Goal: Information Seeking & Learning: Check status

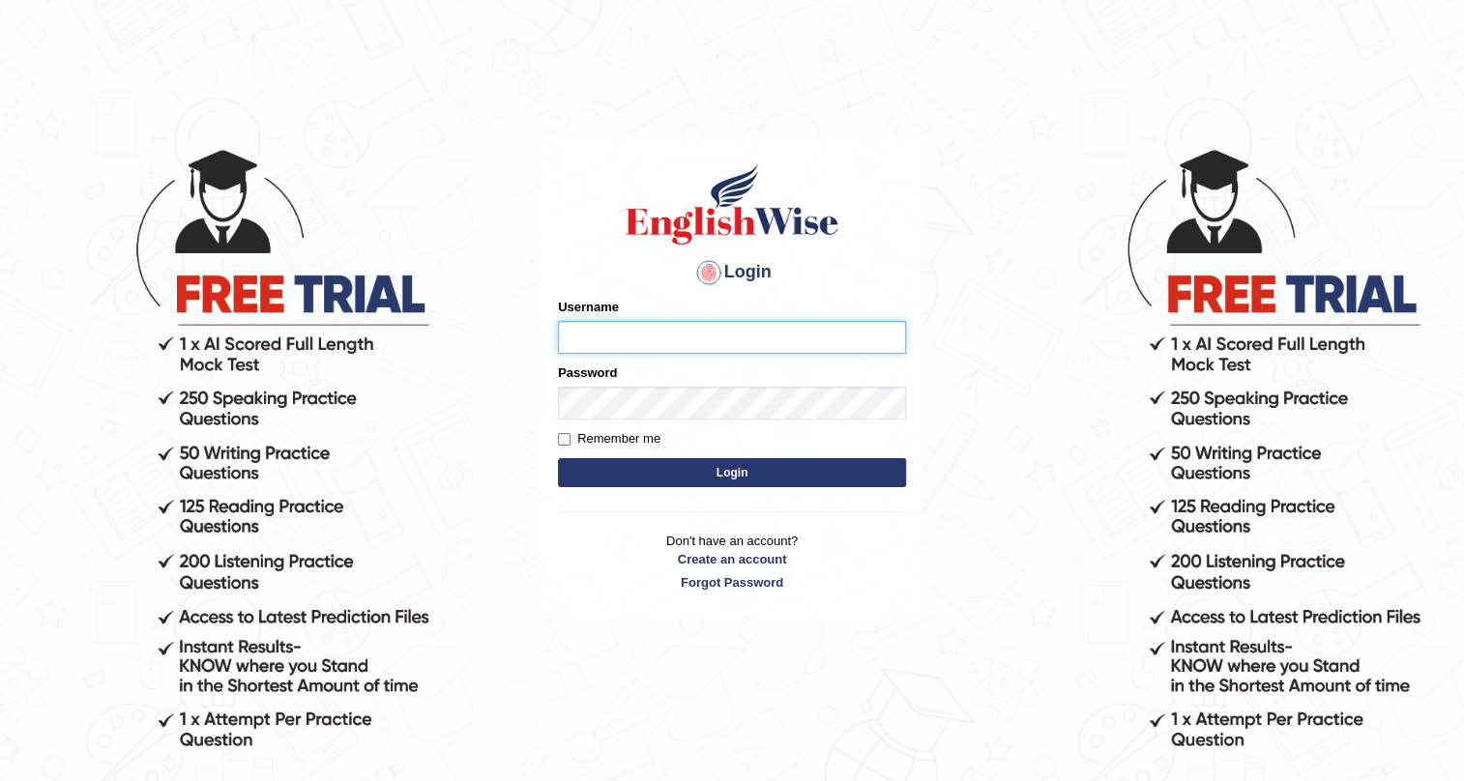
click at [619, 329] on input "Username" at bounding box center [732, 337] width 348 height 33
type input "17lani"
click at [631, 474] on button "Login" at bounding box center [732, 472] width 348 height 29
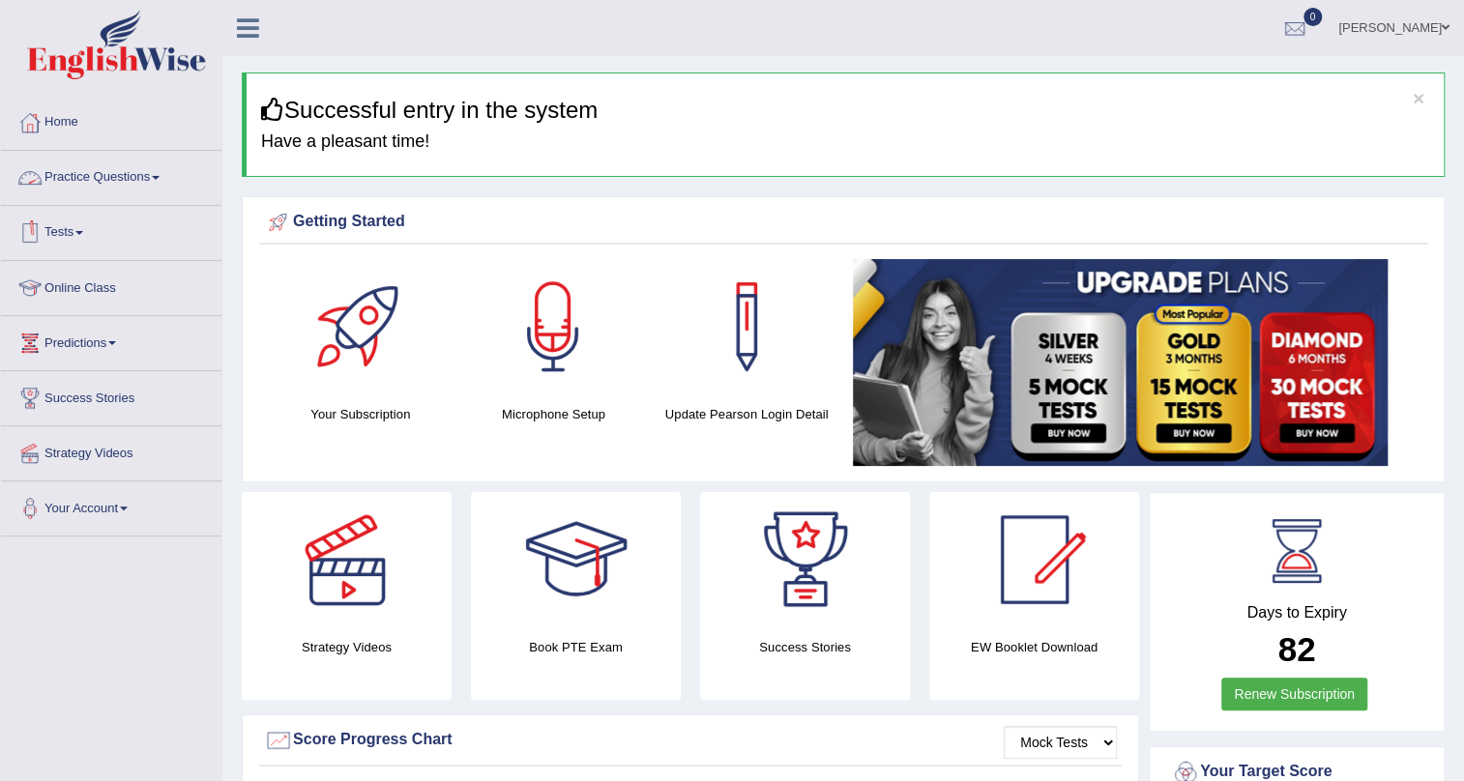
click at [141, 177] on link "Practice Questions" at bounding box center [111, 175] width 220 height 48
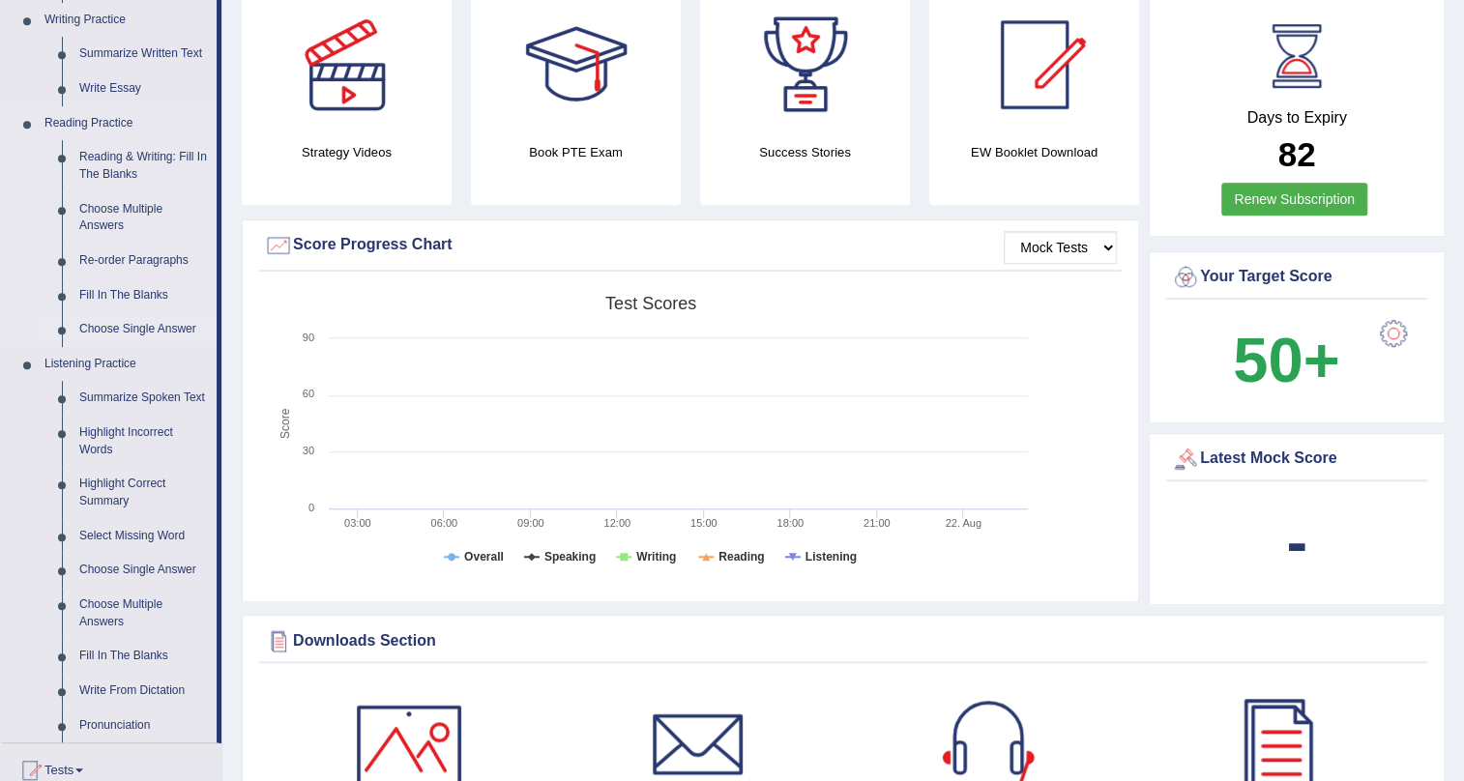
scroll to position [527, 0]
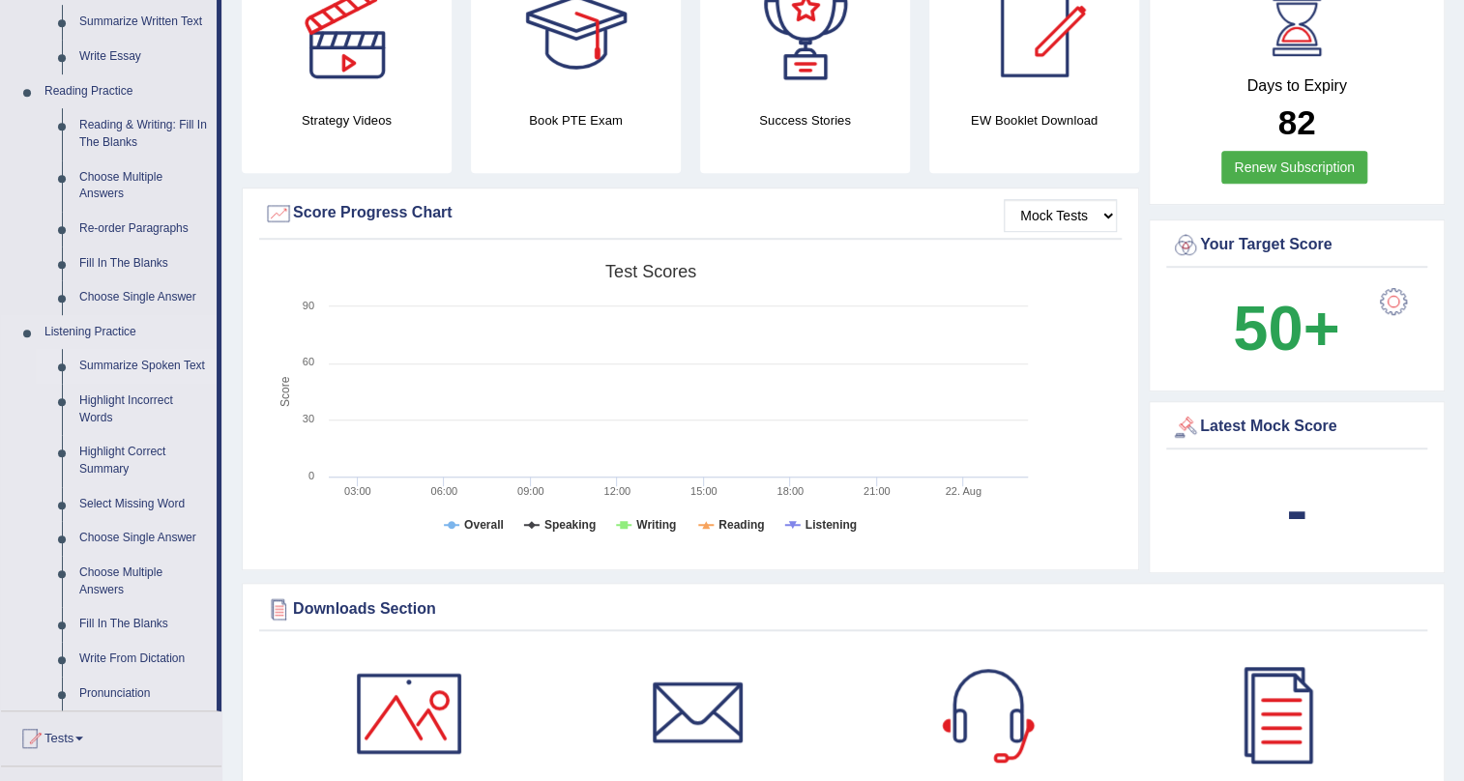
click at [140, 371] on link "Summarize Spoken Text" at bounding box center [144, 366] width 146 height 35
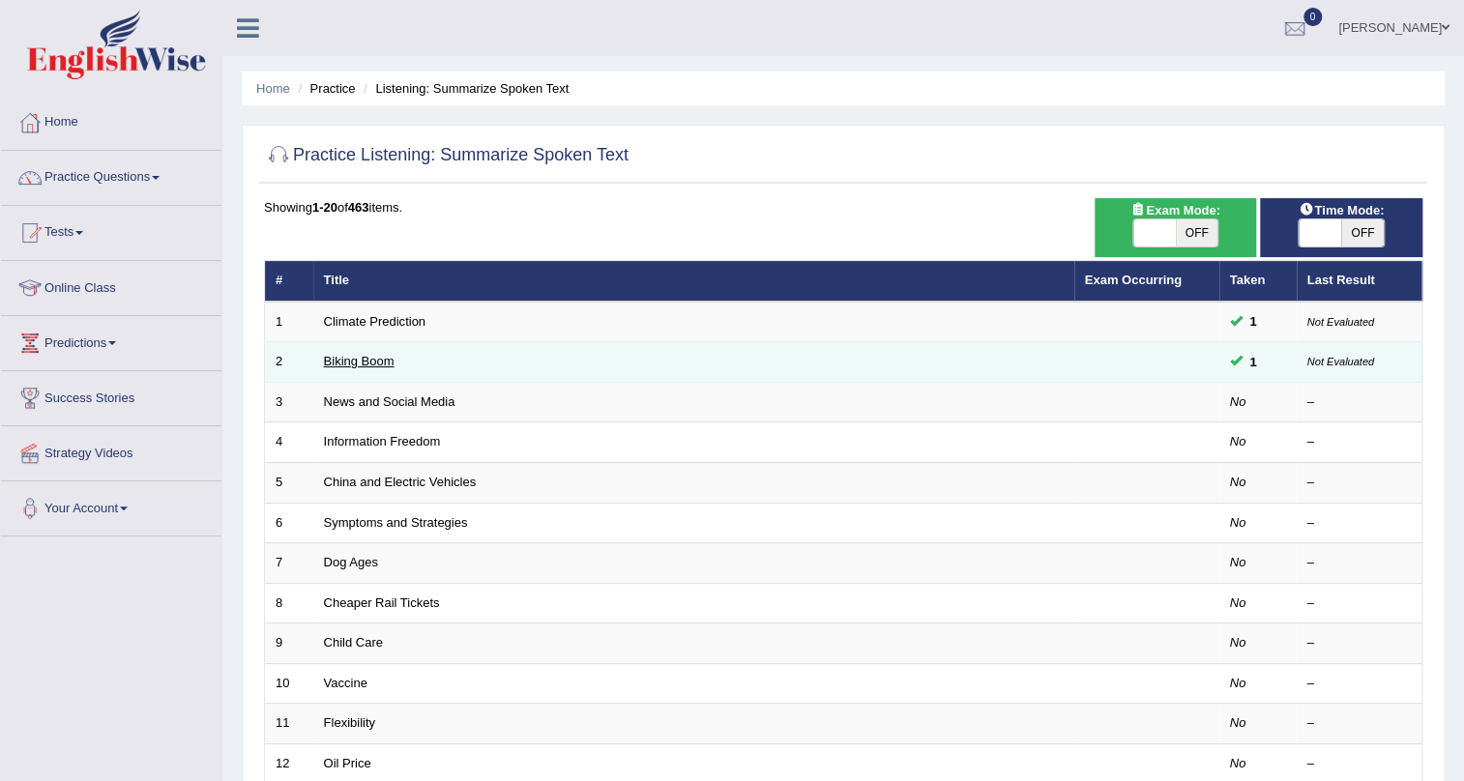
click at [391, 357] on link "Biking Boom" at bounding box center [359, 361] width 71 height 15
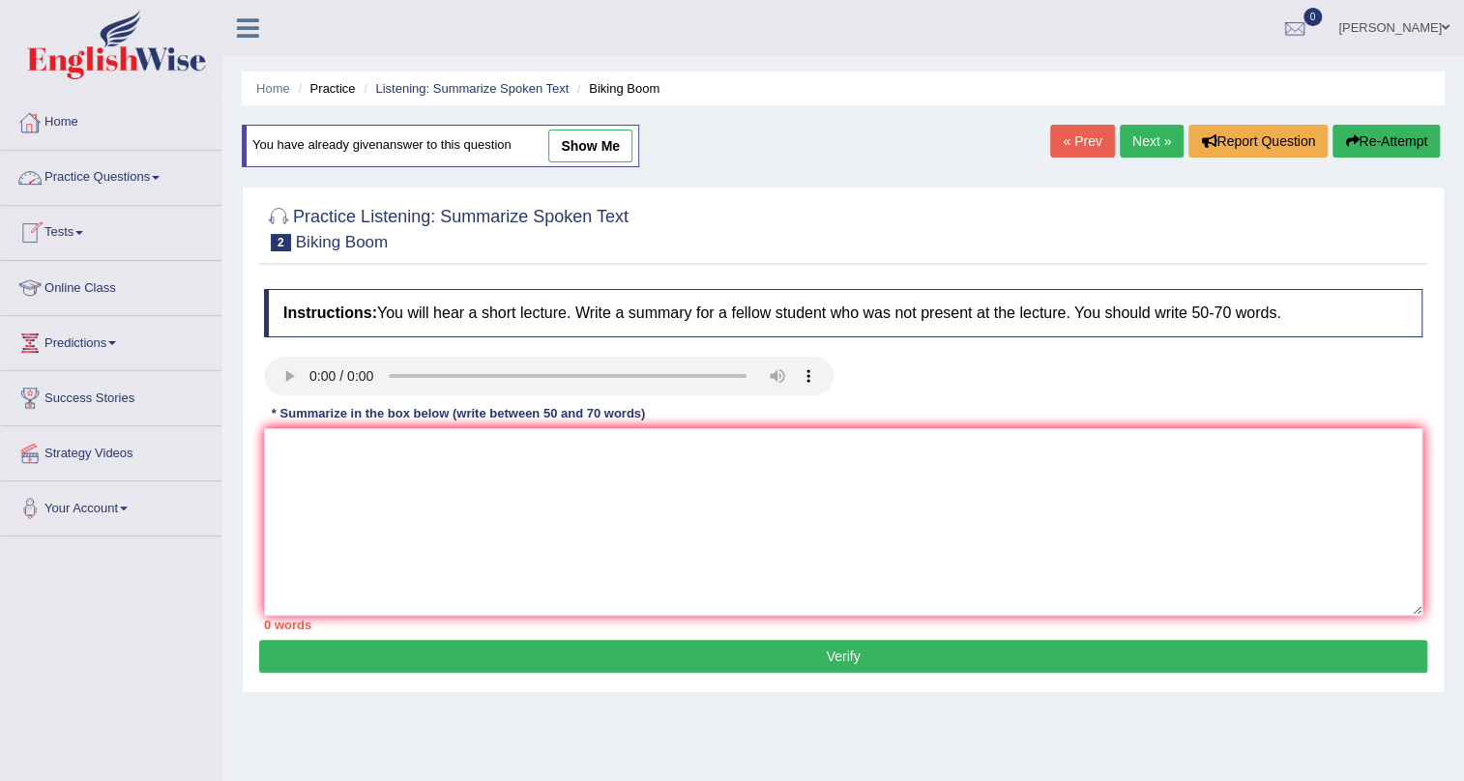
click at [120, 176] on link "Practice Questions" at bounding box center [111, 175] width 220 height 48
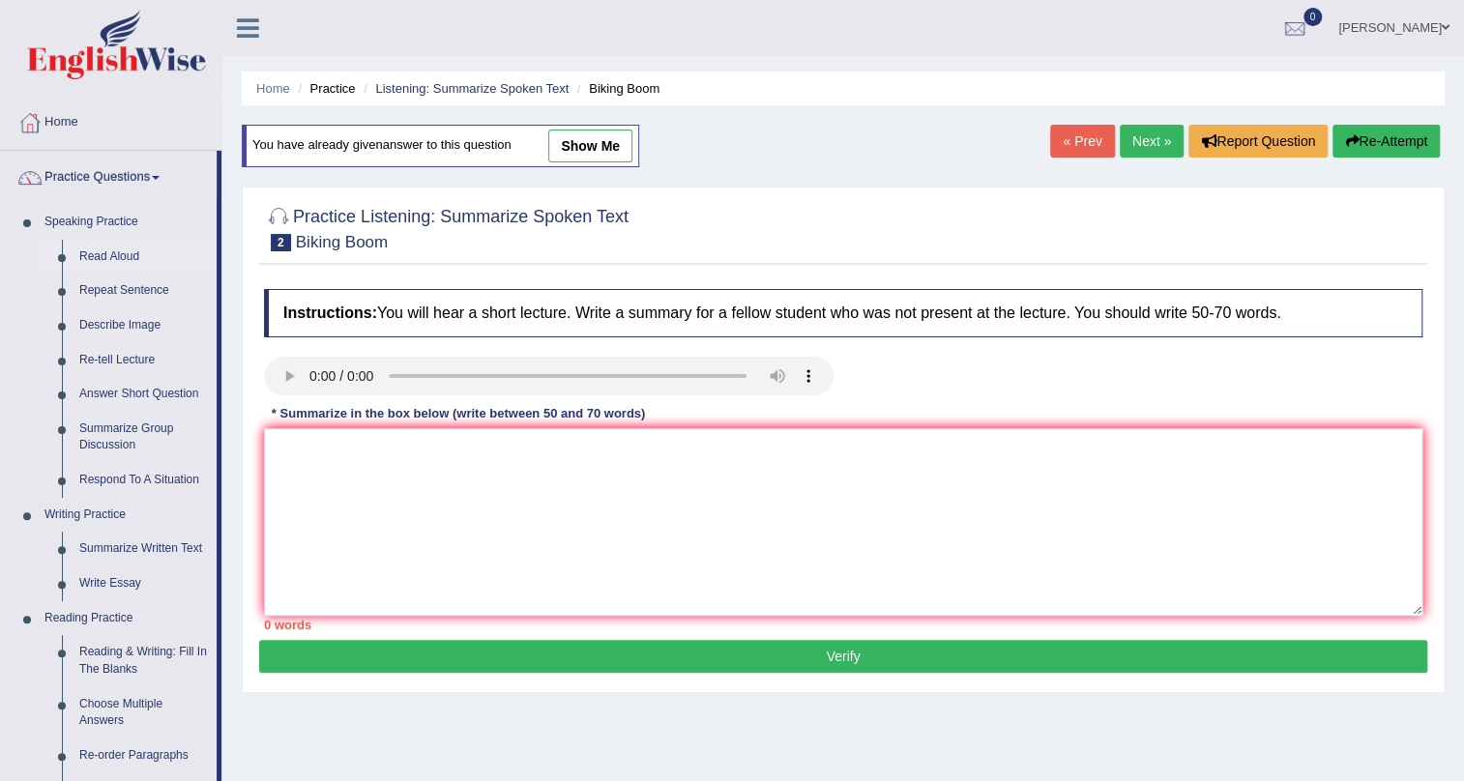
click at [131, 251] on link "Read Aloud" at bounding box center [144, 257] width 146 height 35
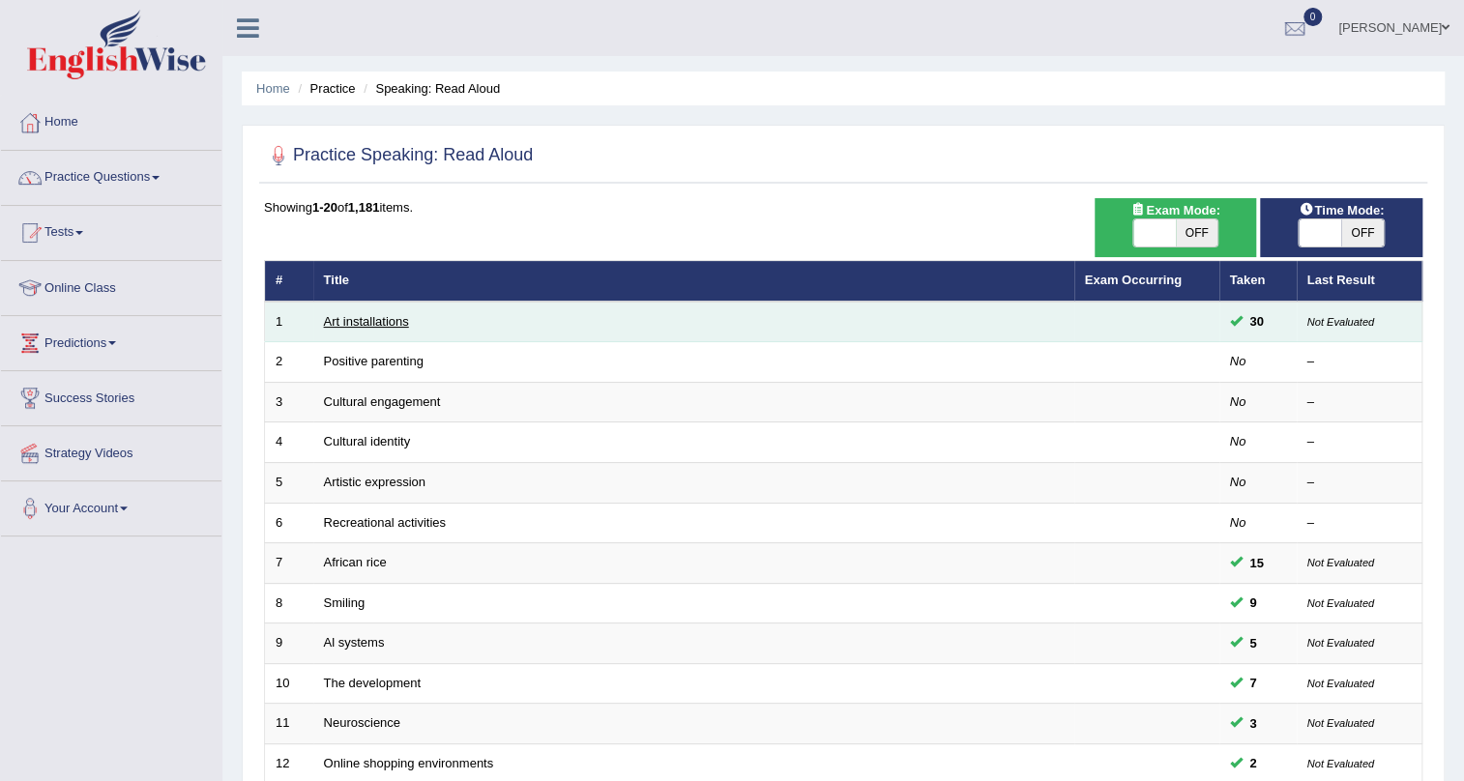
click at [396, 314] on link "Art installations" at bounding box center [366, 321] width 85 height 15
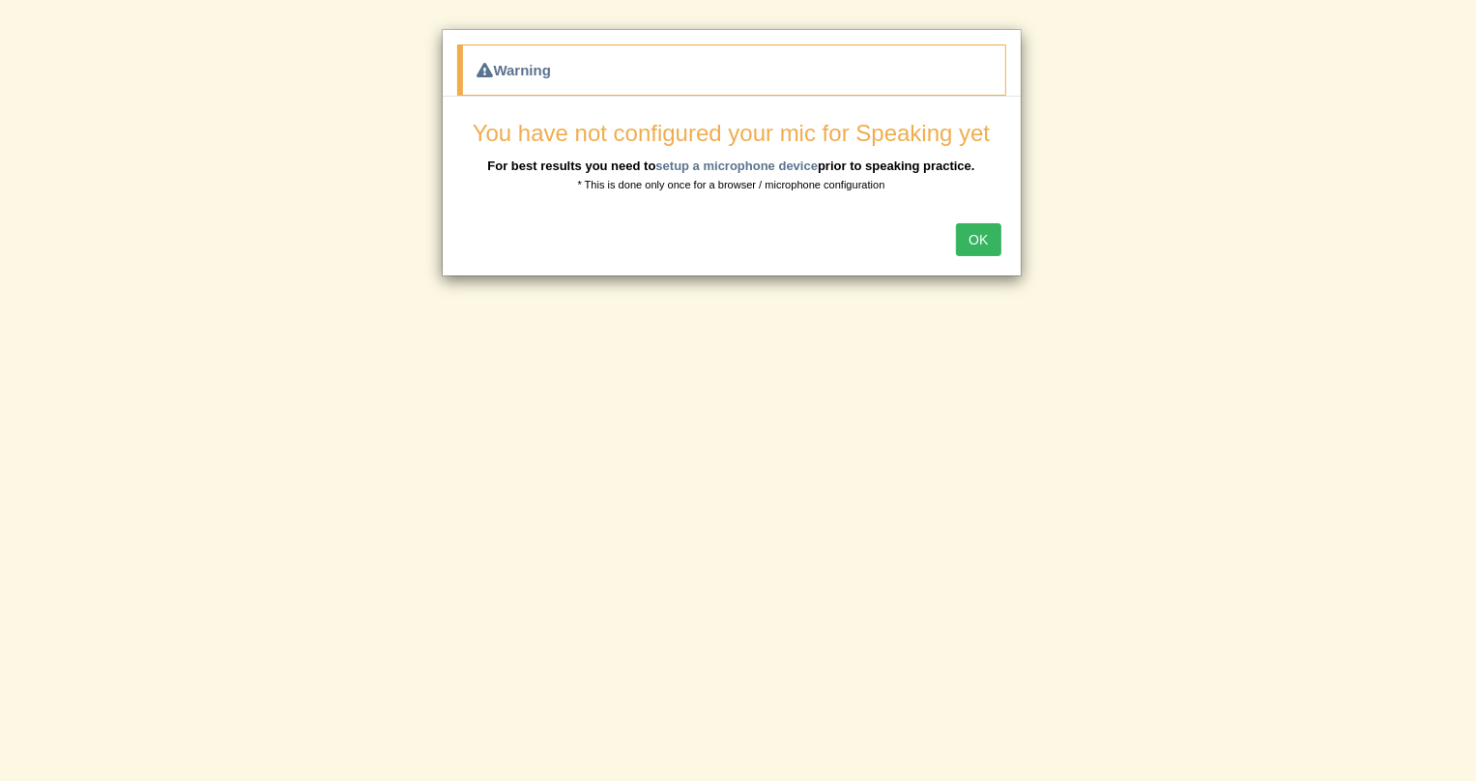
click at [982, 248] on button "OK" at bounding box center [978, 239] width 44 height 33
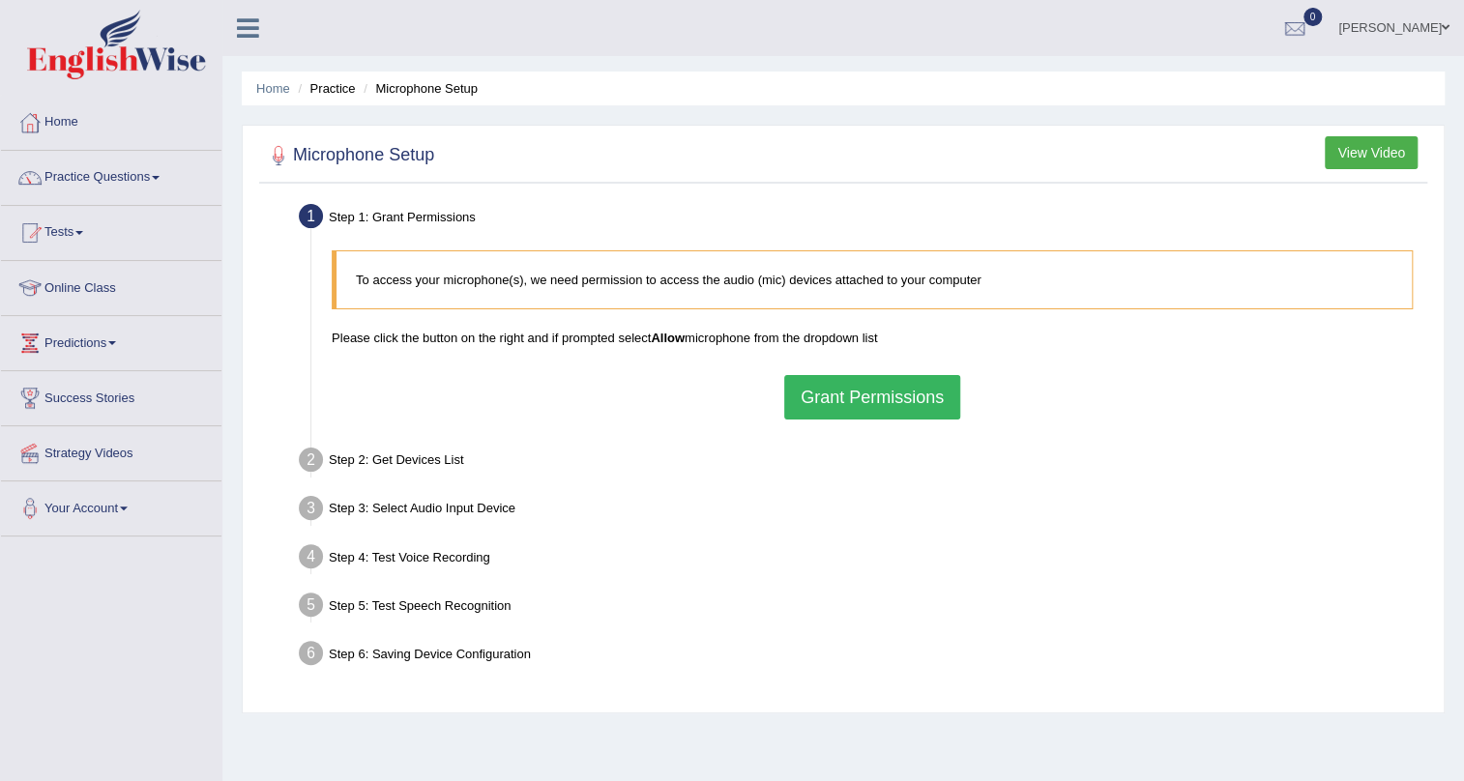
click at [917, 390] on button "Grant Permissions" at bounding box center [872, 397] width 176 height 44
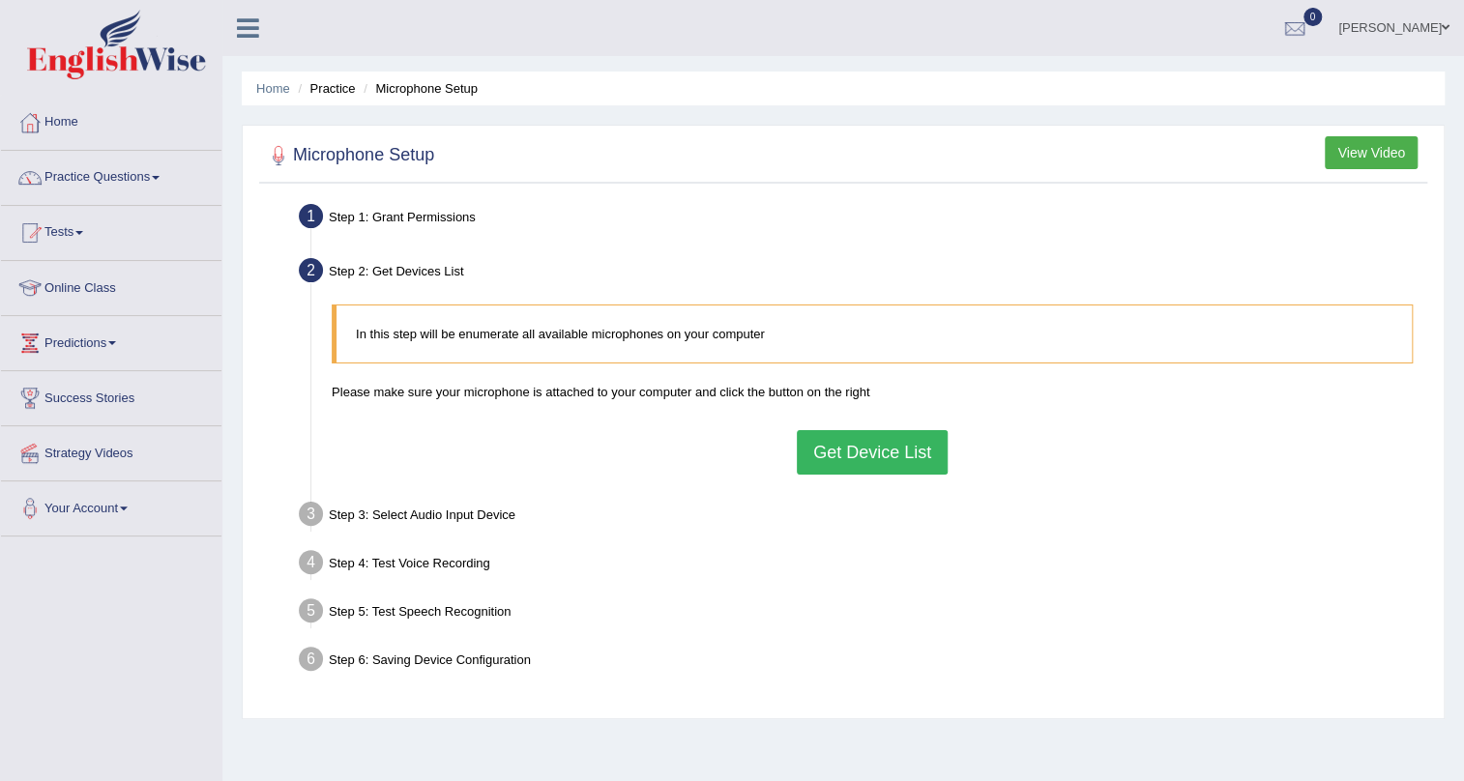
click at [870, 450] on button "Get Device List" at bounding box center [872, 452] width 151 height 44
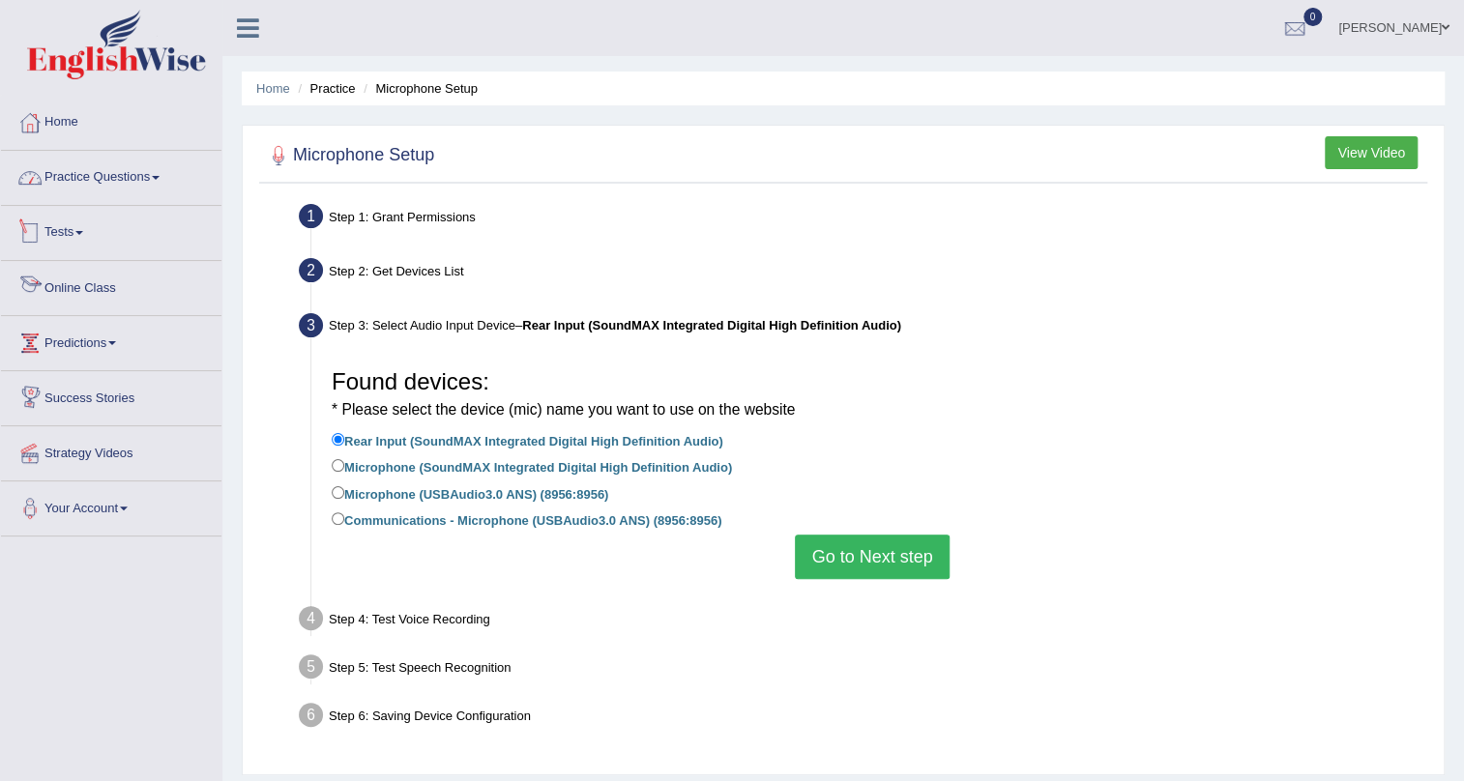
click at [128, 185] on link "Practice Questions" at bounding box center [111, 175] width 220 height 48
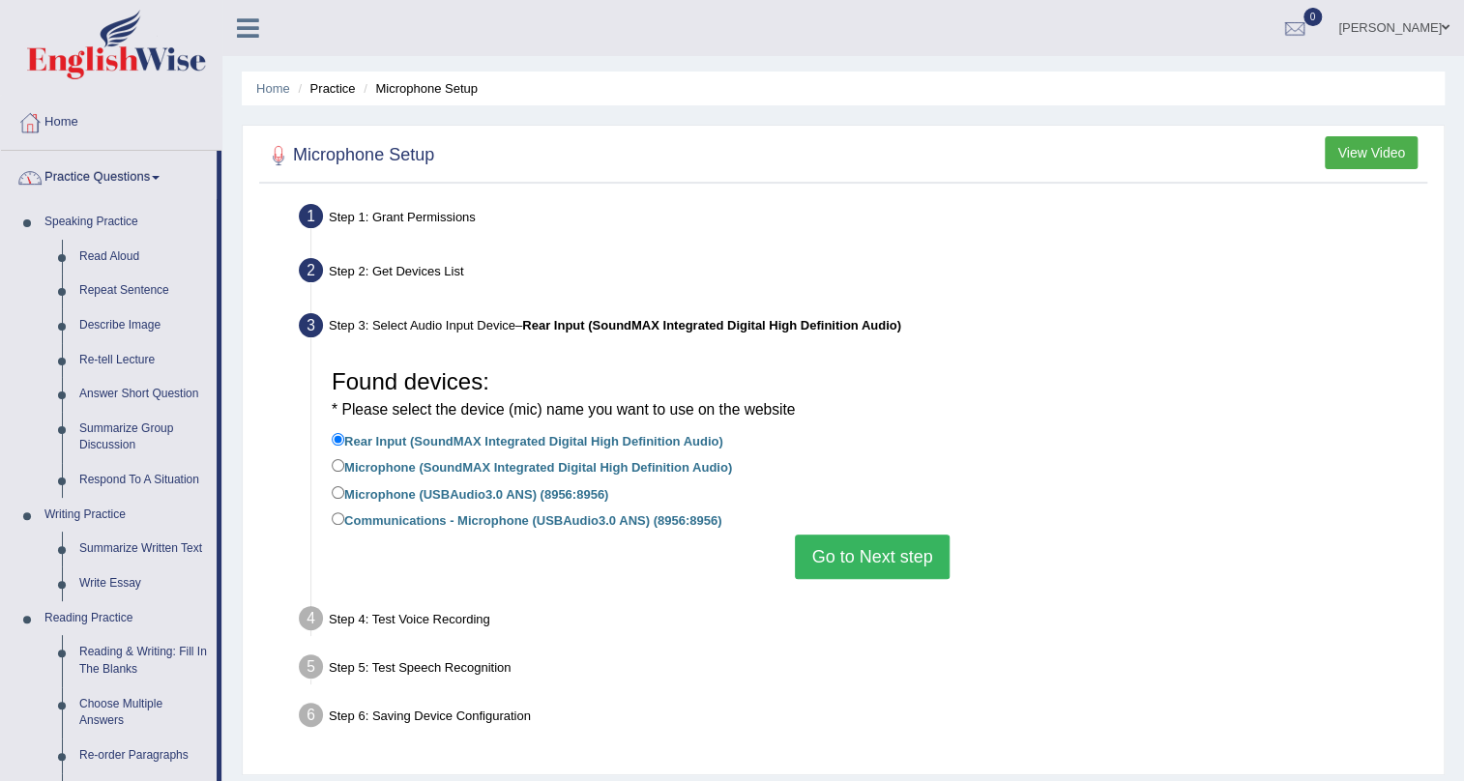
click at [84, 189] on link "Practice Questions" at bounding box center [109, 175] width 216 height 48
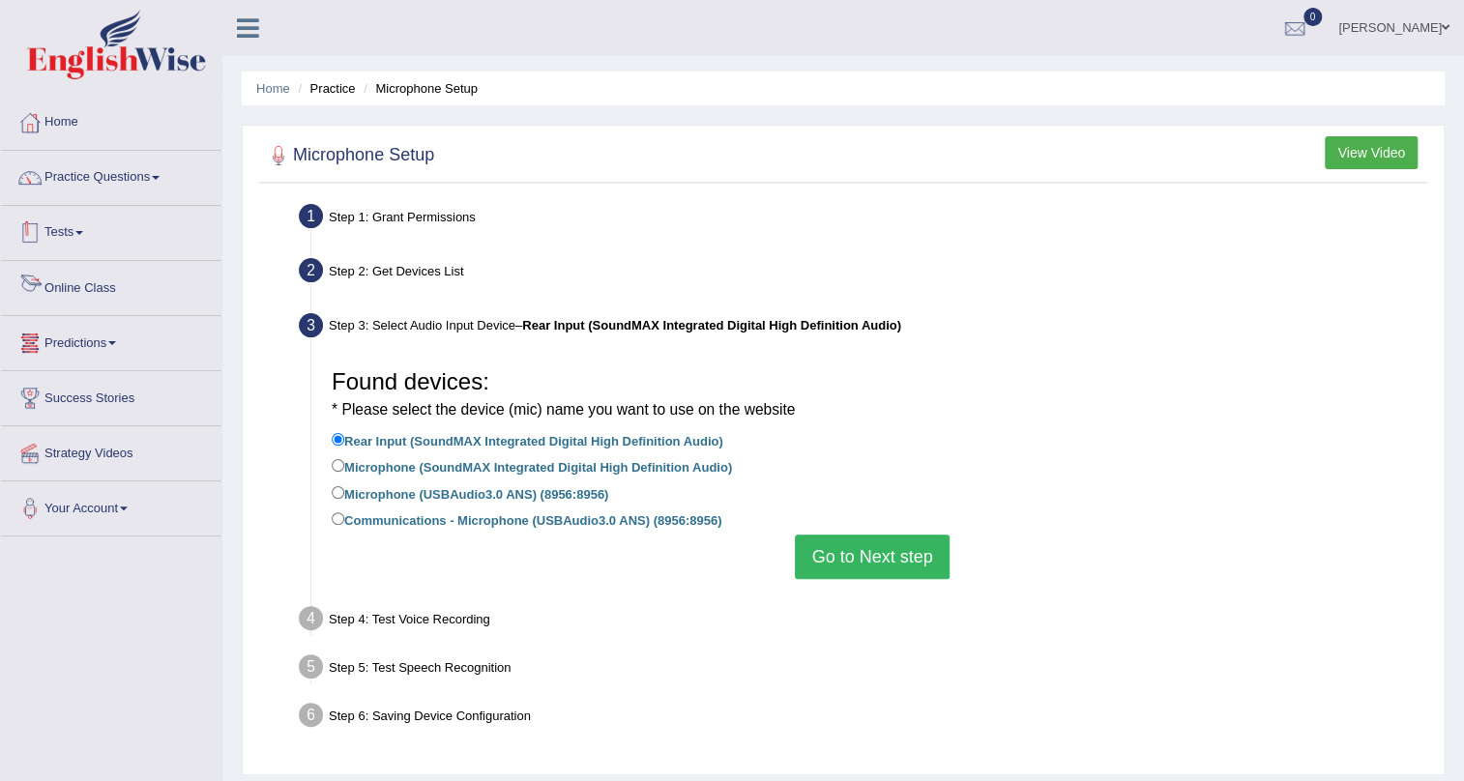
click at [89, 238] on link "Tests" at bounding box center [111, 230] width 220 height 48
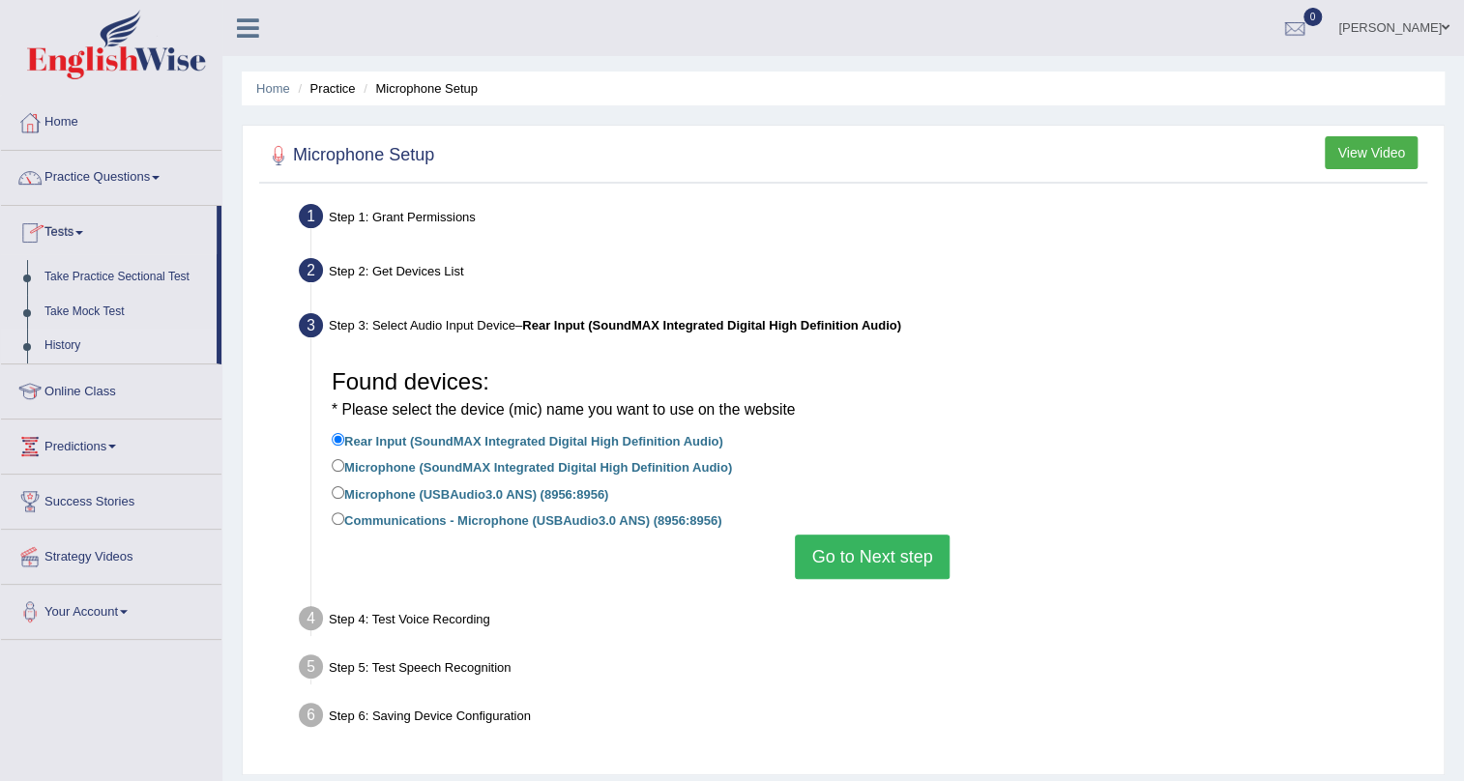
click at [55, 342] on link "History" at bounding box center [126, 346] width 181 height 35
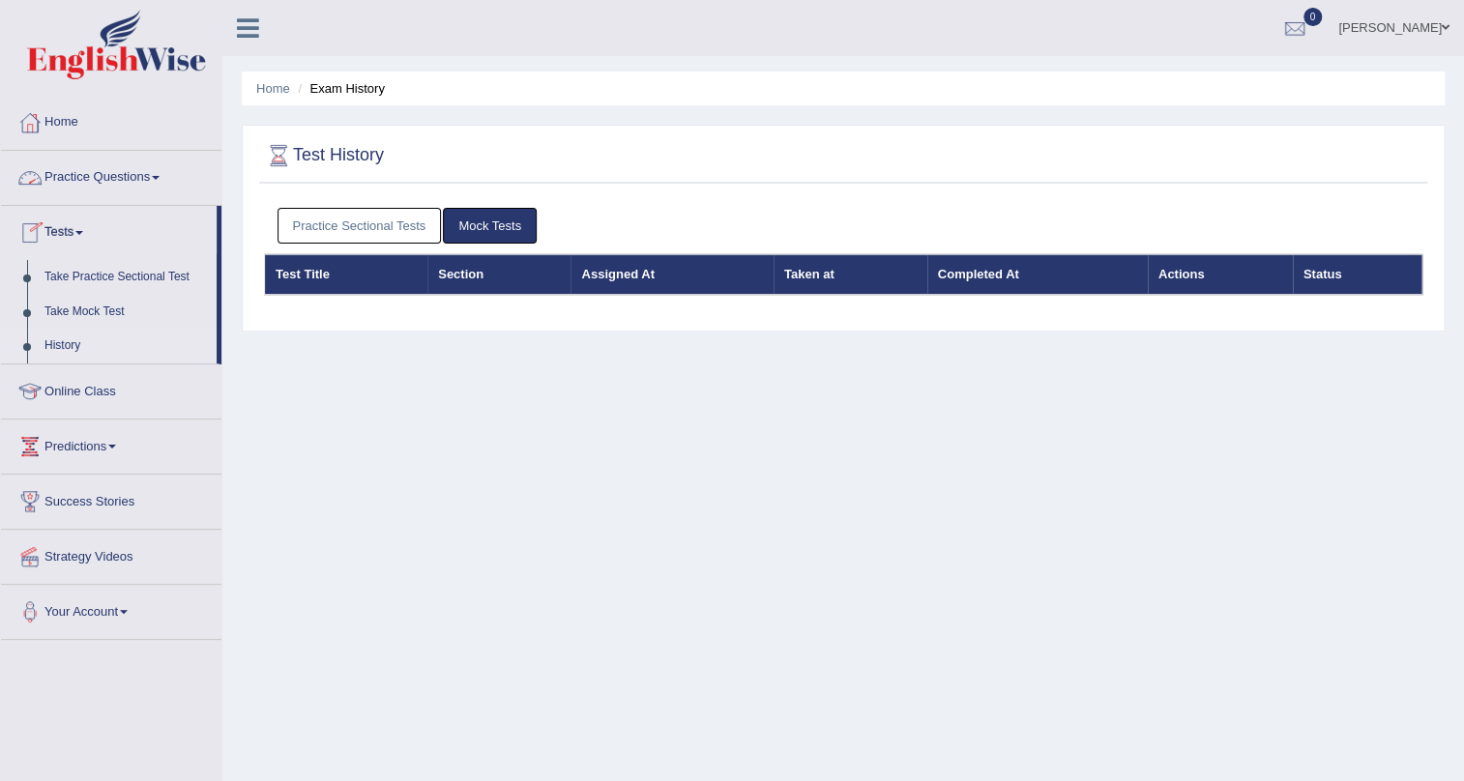
click at [380, 220] on link "Practice Sectional Tests" at bounding box center [359, 226] width 164 height 36
click at [98, 276] on link "Take Practice Sectional Test" at bounding box center [126, 277] width 181 height 35
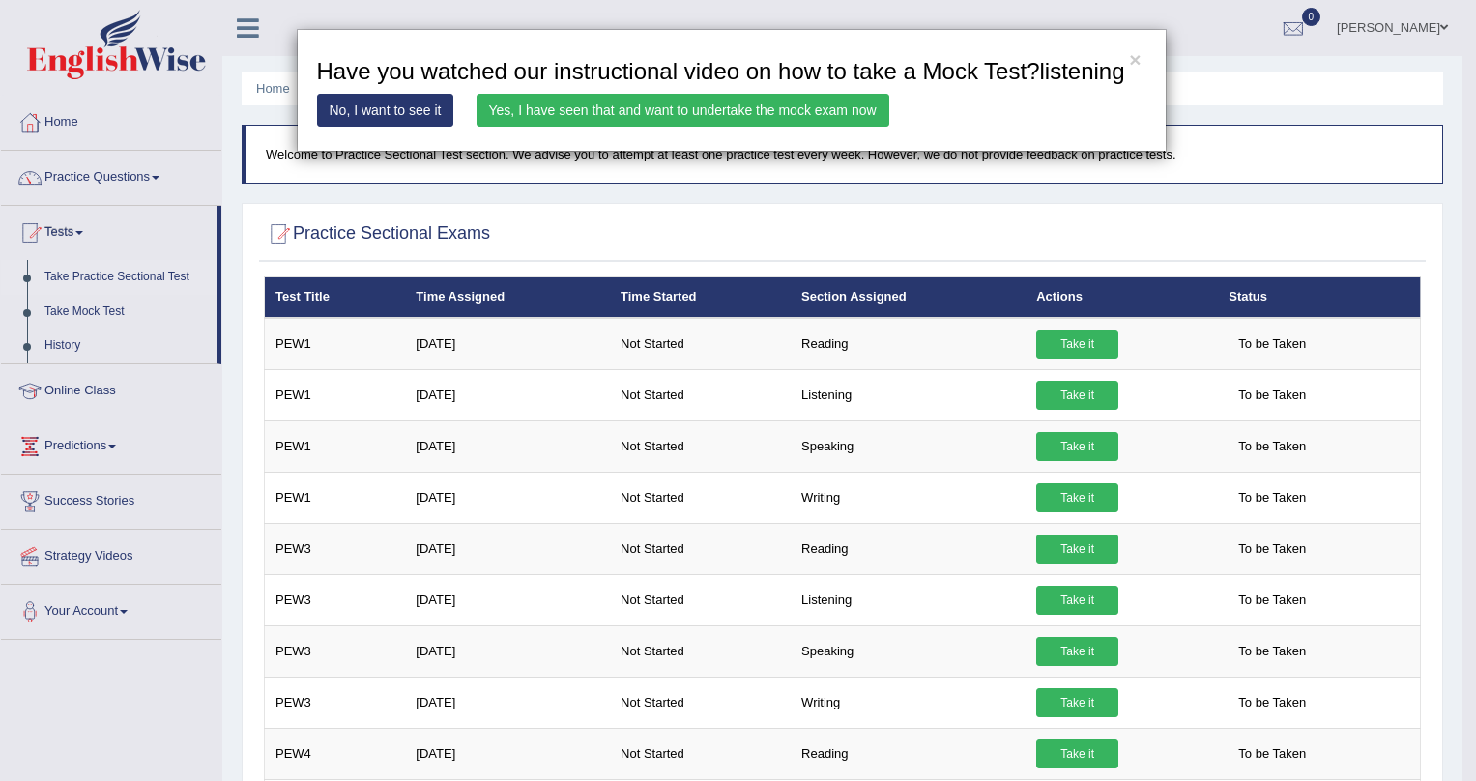
click at [715, 114] on link "Yes, I have seen that and want to undertake the mock exam now" at bounding box center [683, 110] width 413 height 33
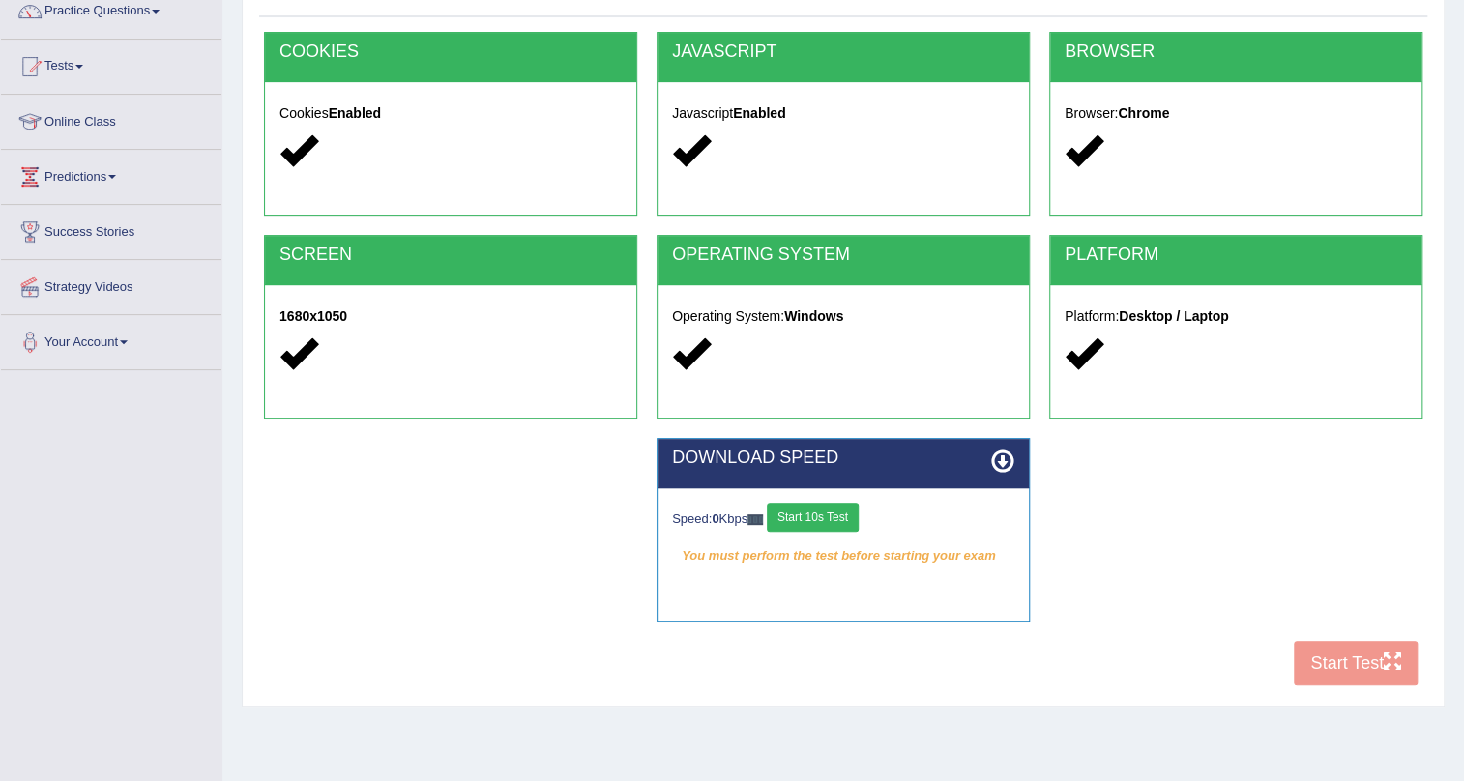
scroll to position [233, 0]
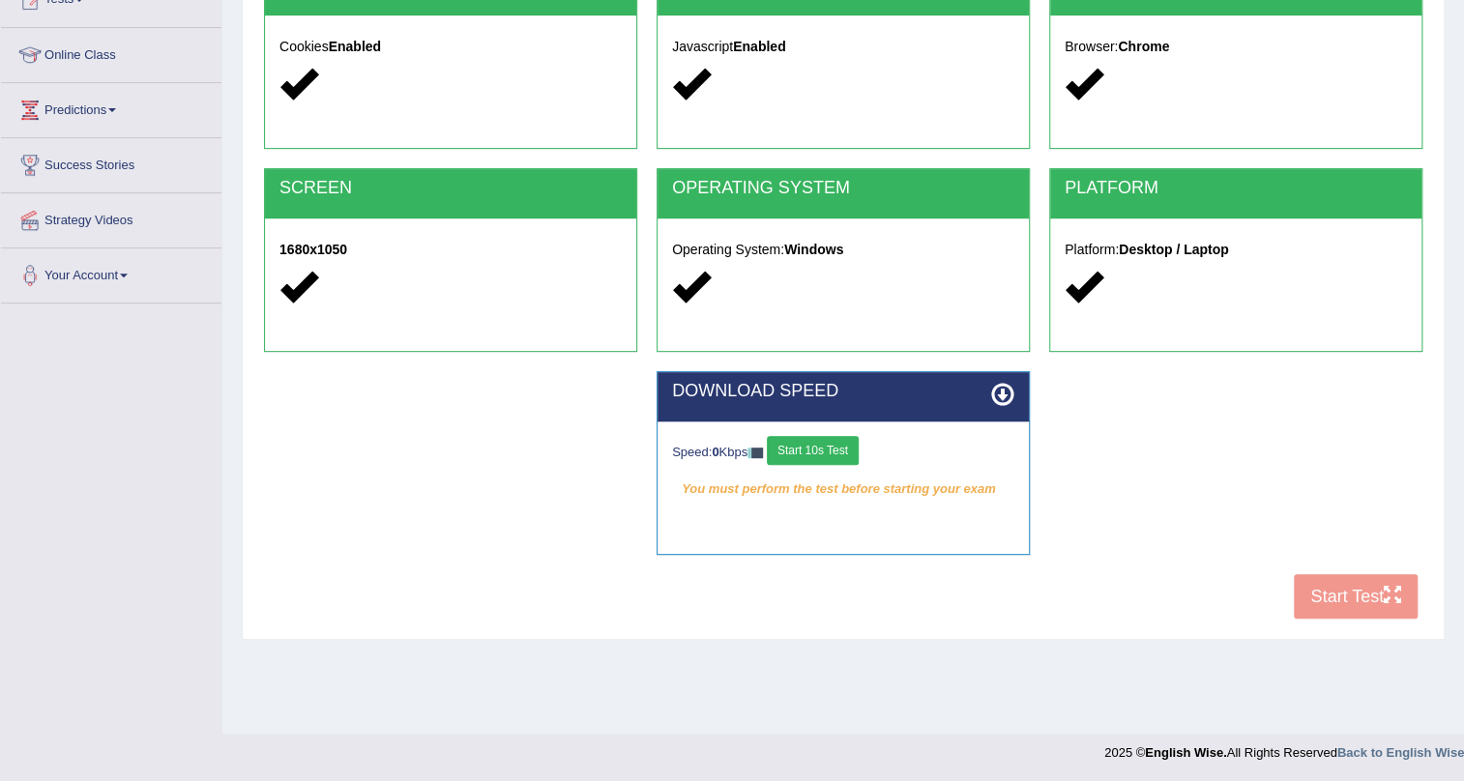
click at [859, 436] on button "Start 10s Test" at bounding box center [813, 450] width 92 height 29
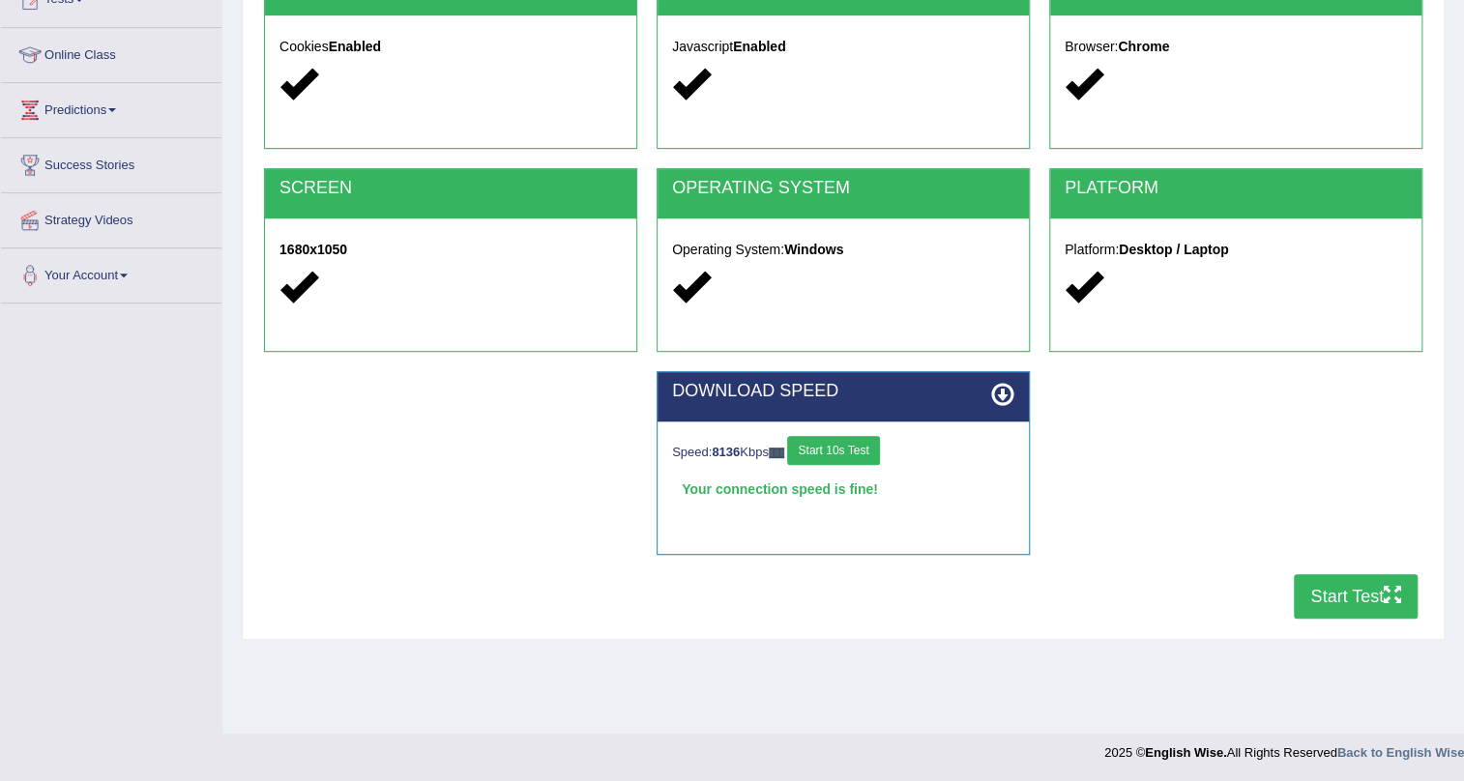
click at [1402, 576] on button "Start Test" at bounding box center [1356, 596] width 124 height 44
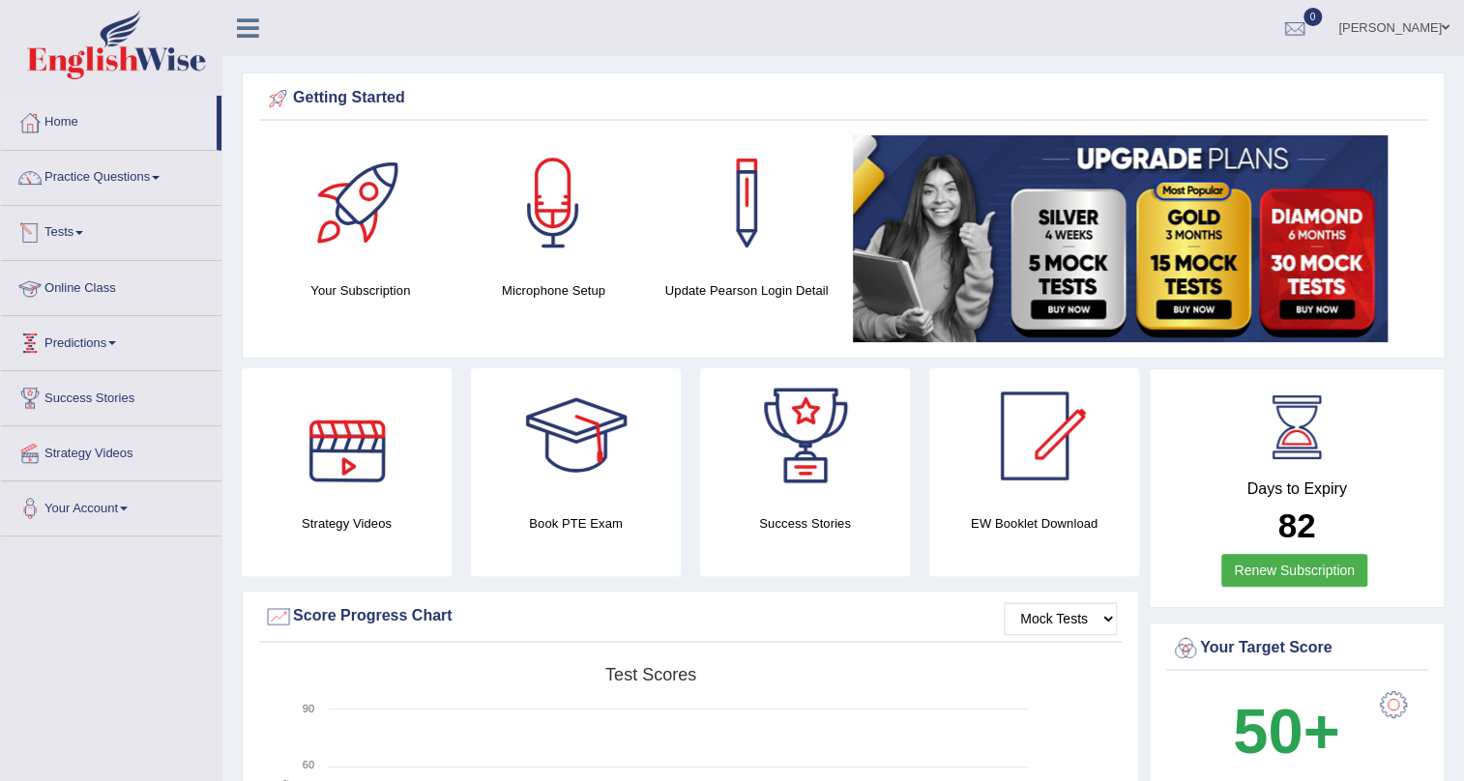
click at [69, 230] on link "Tests" at bounding box center [111, 230] width 220 height 48
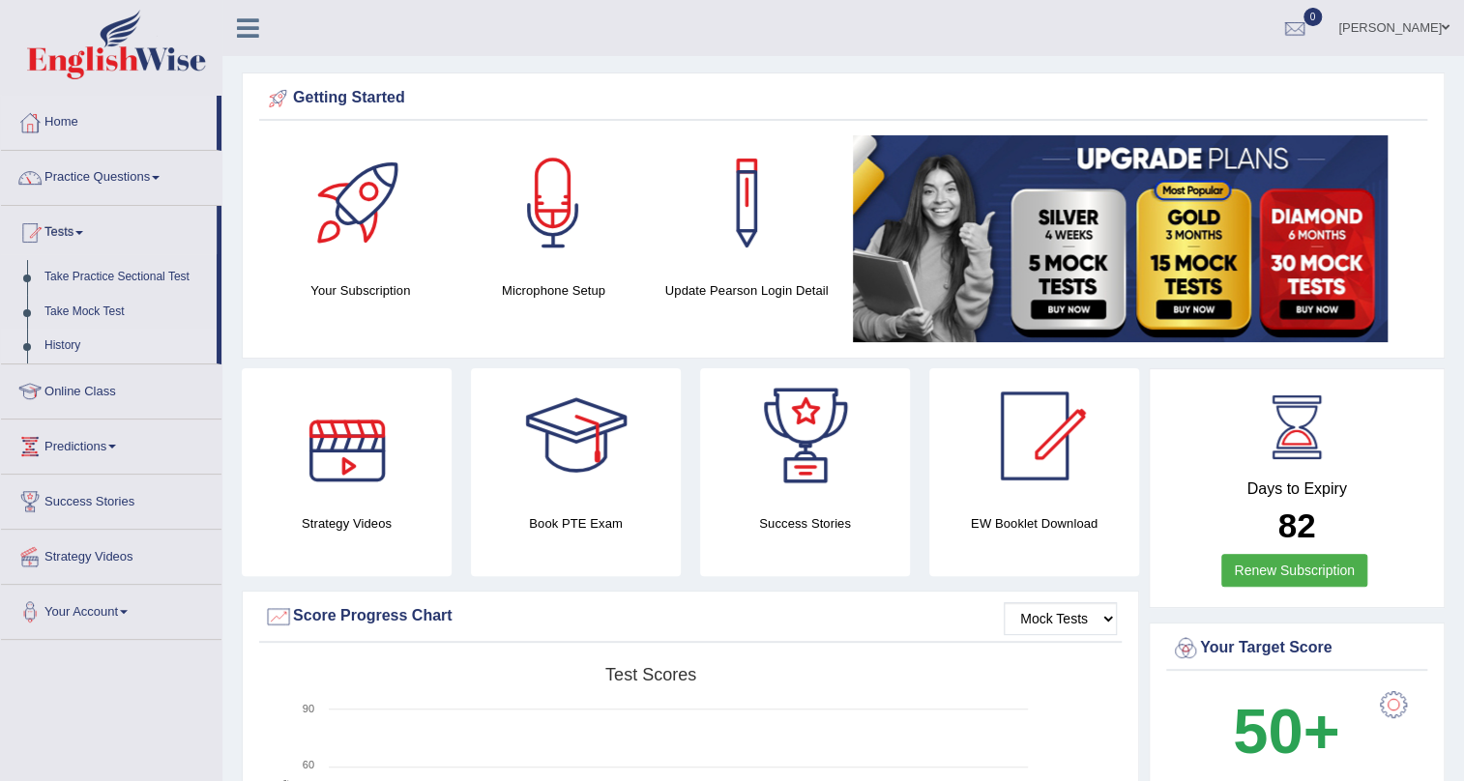
click at [41, 347] on link "History" at bounding box center [126, 346] width 181 height 35
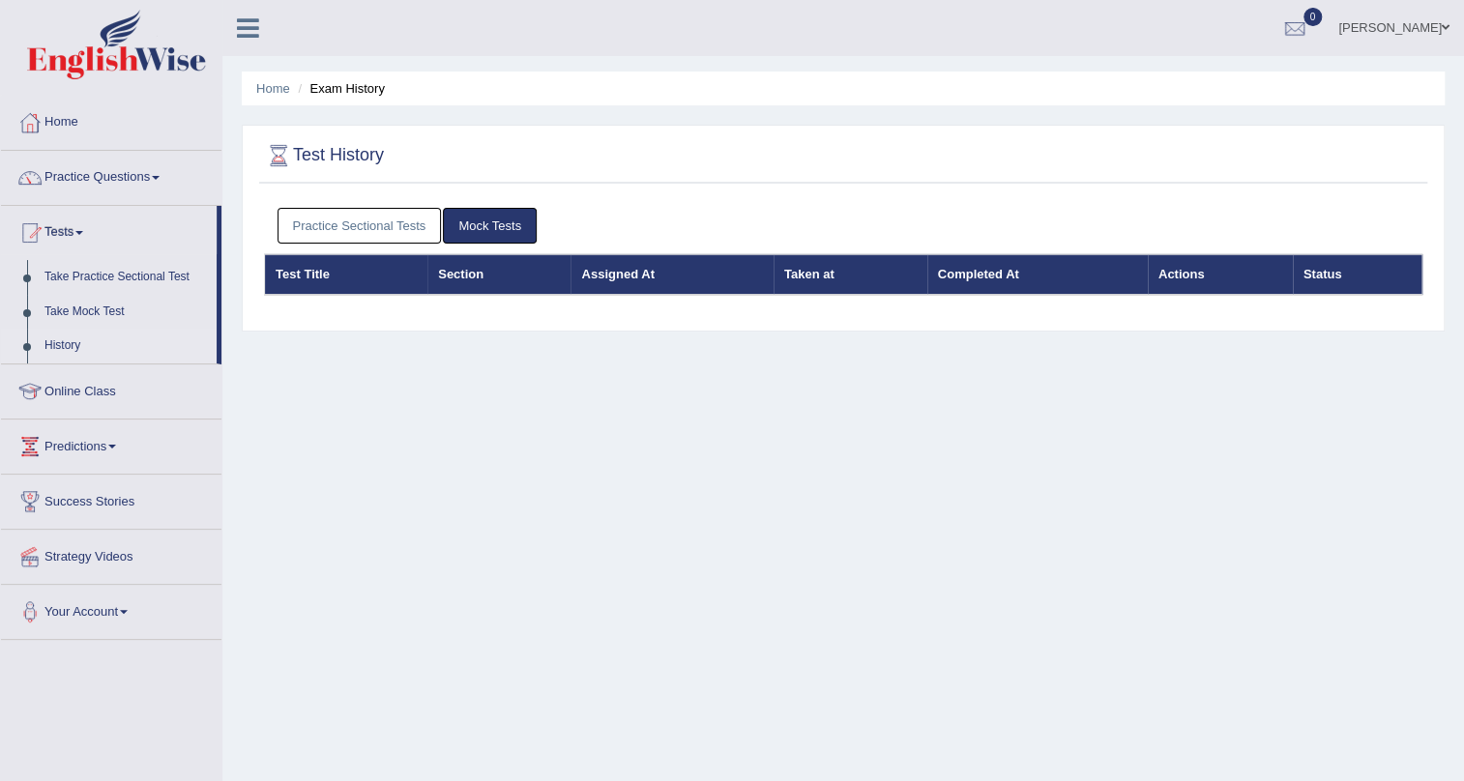
click at [349, 221] on link "Practice Sectional Tests" at bounding box center [359, 226] width 164 height 36
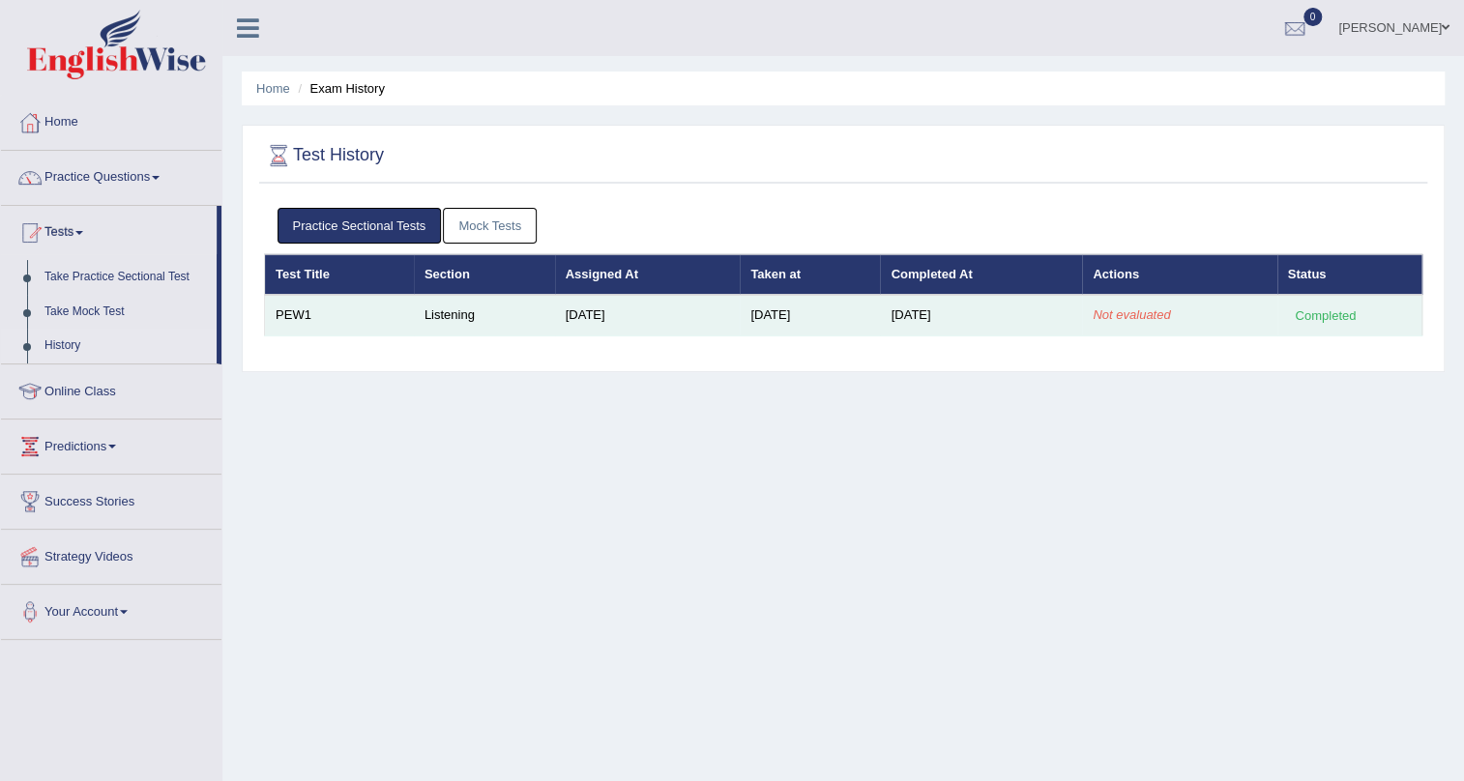
click at [1325, 319] on div "Completed" at bounding box center [1325, 316] width 75 height 20
click at [430, 320] on td "Listening" at bounding box center [484, 315] width 141 height 41
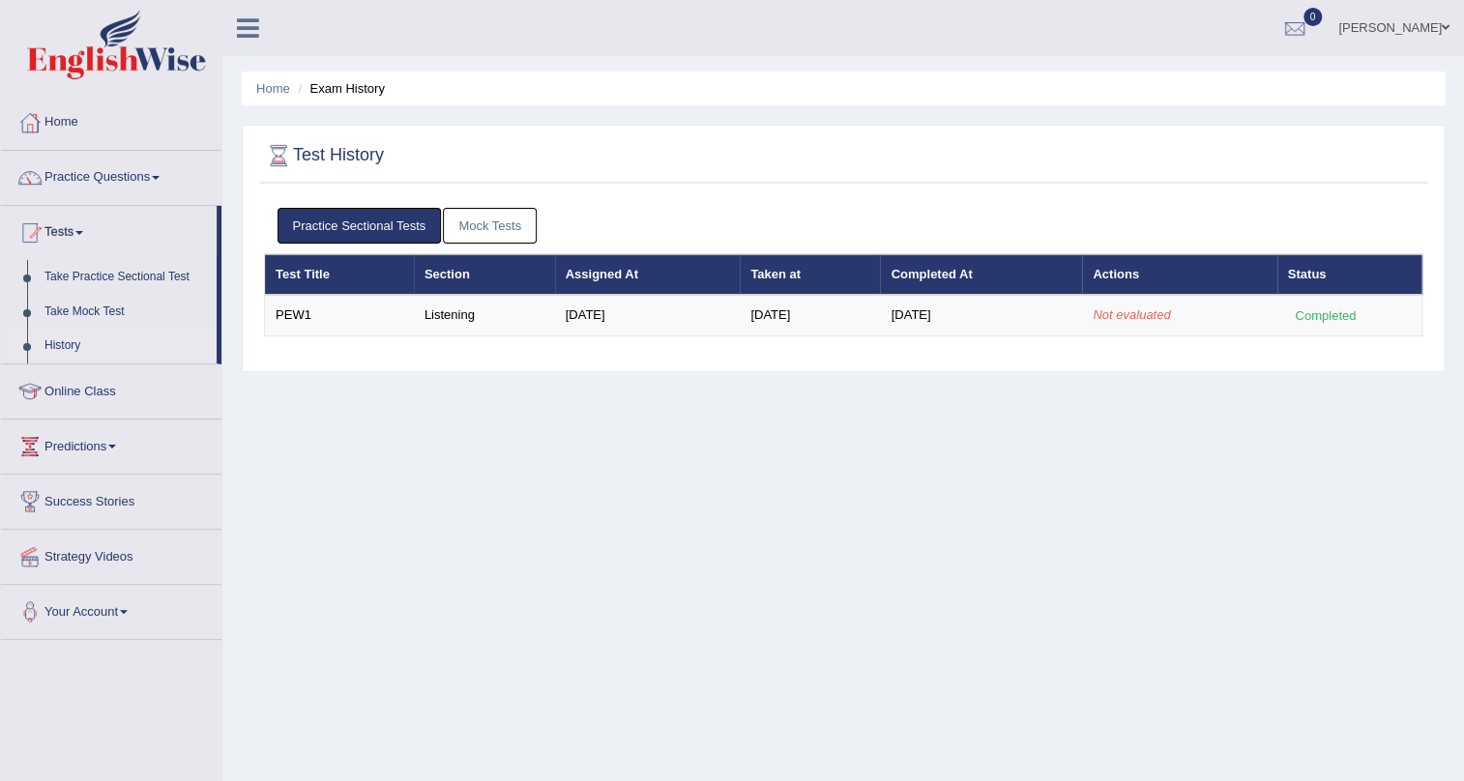
click at [485, 211] on link "Mock Tests" at bounding box center [490, 226] width 94 height 36
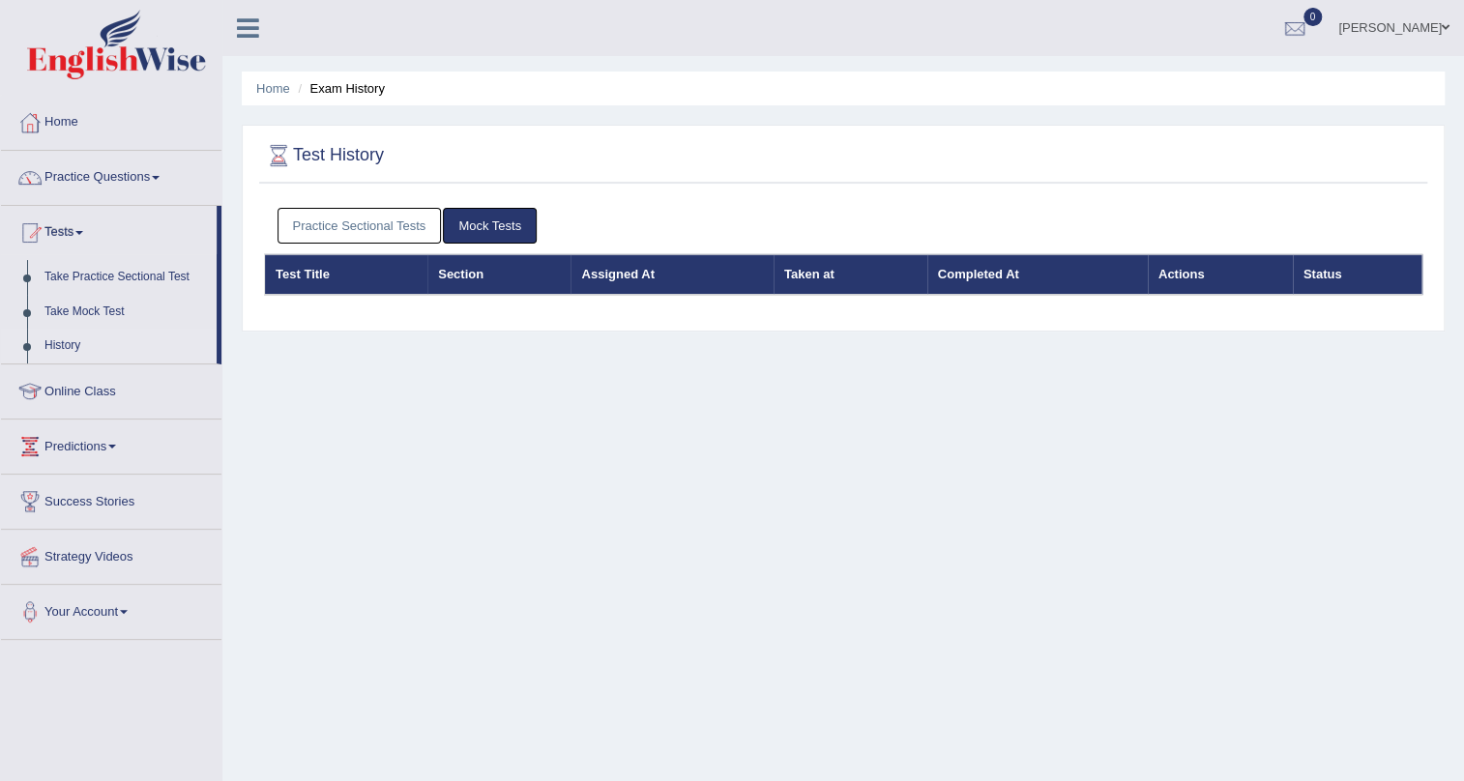
click at [324, 219] on link "Practice Sectional Tests" at bounding box center [359, 226] width 164 height 36
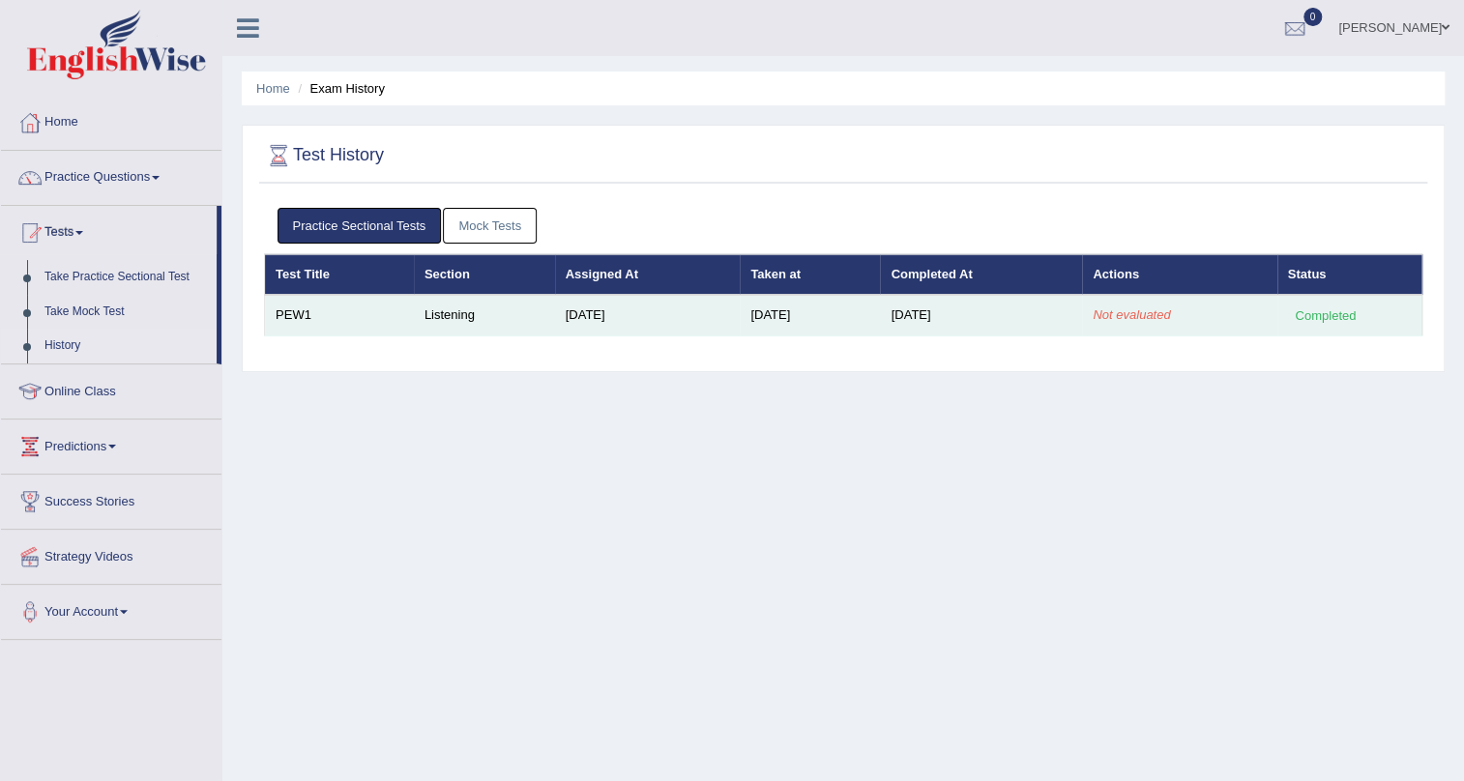
click at [300, 317] on td "PEW1" at bounding box center [339, 315] width 149 height 41
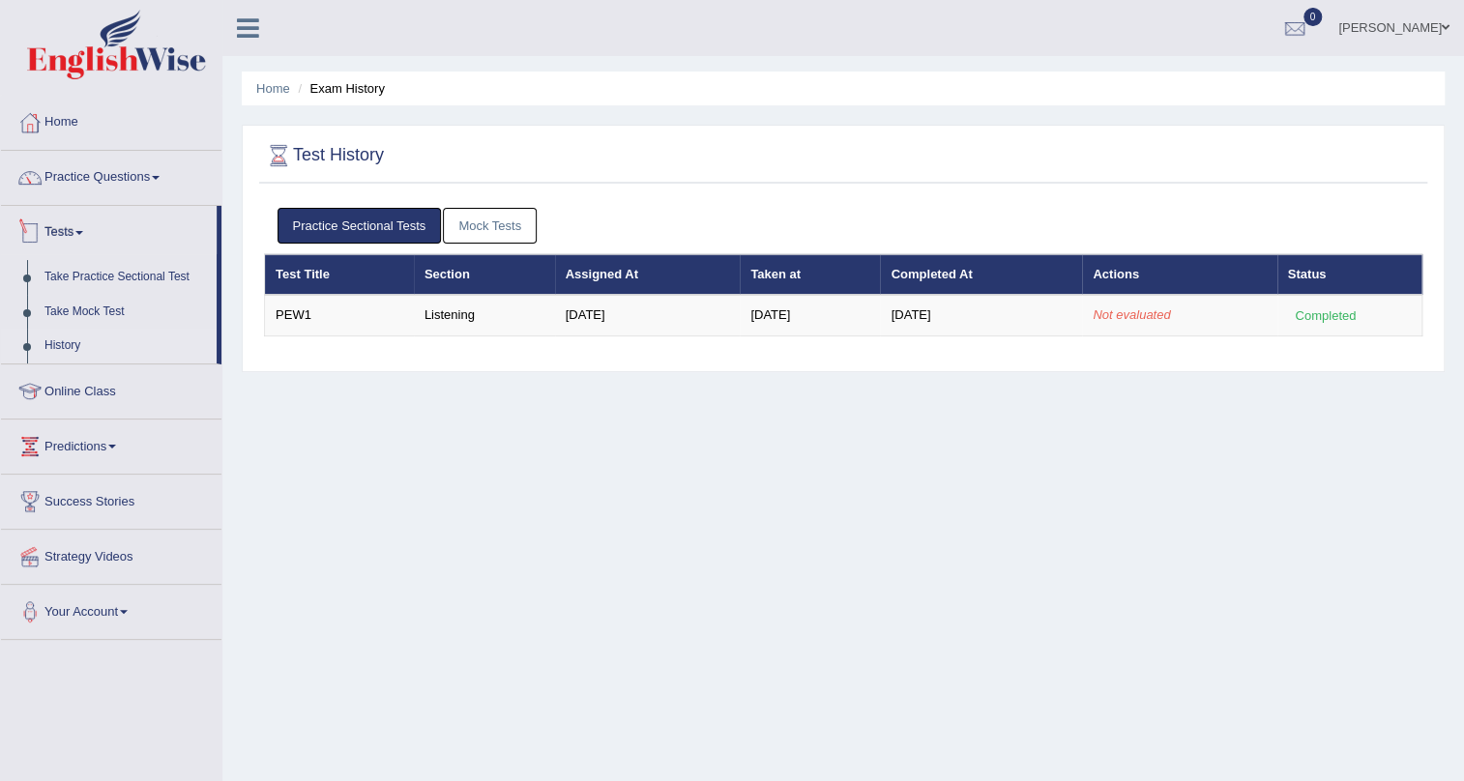
click at [77, 230] on link "Tests" at bounding box center [109, 230] width 216 height 48
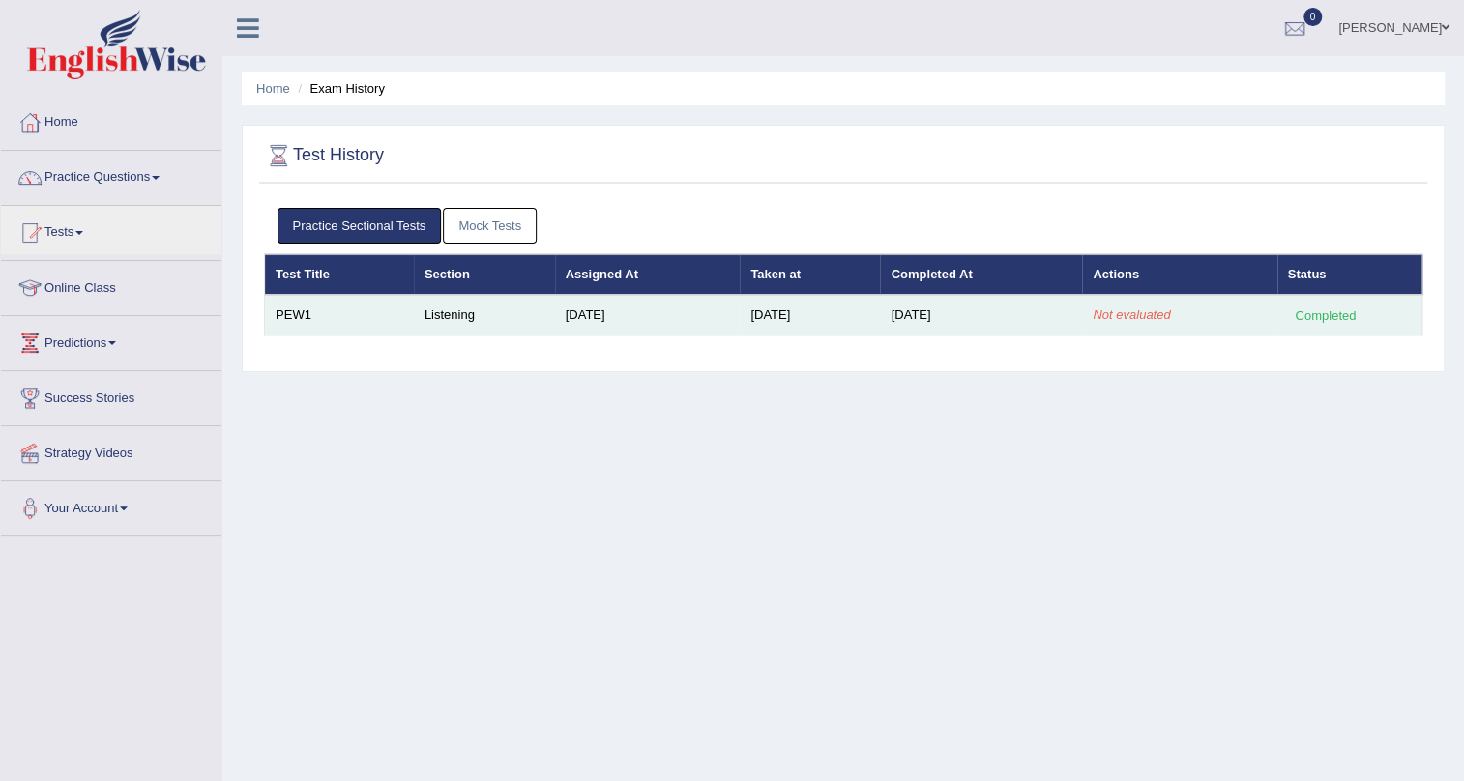
click at [1317, 326] on td "Completed" at bounding box center [1349, 315] width 145 height 41
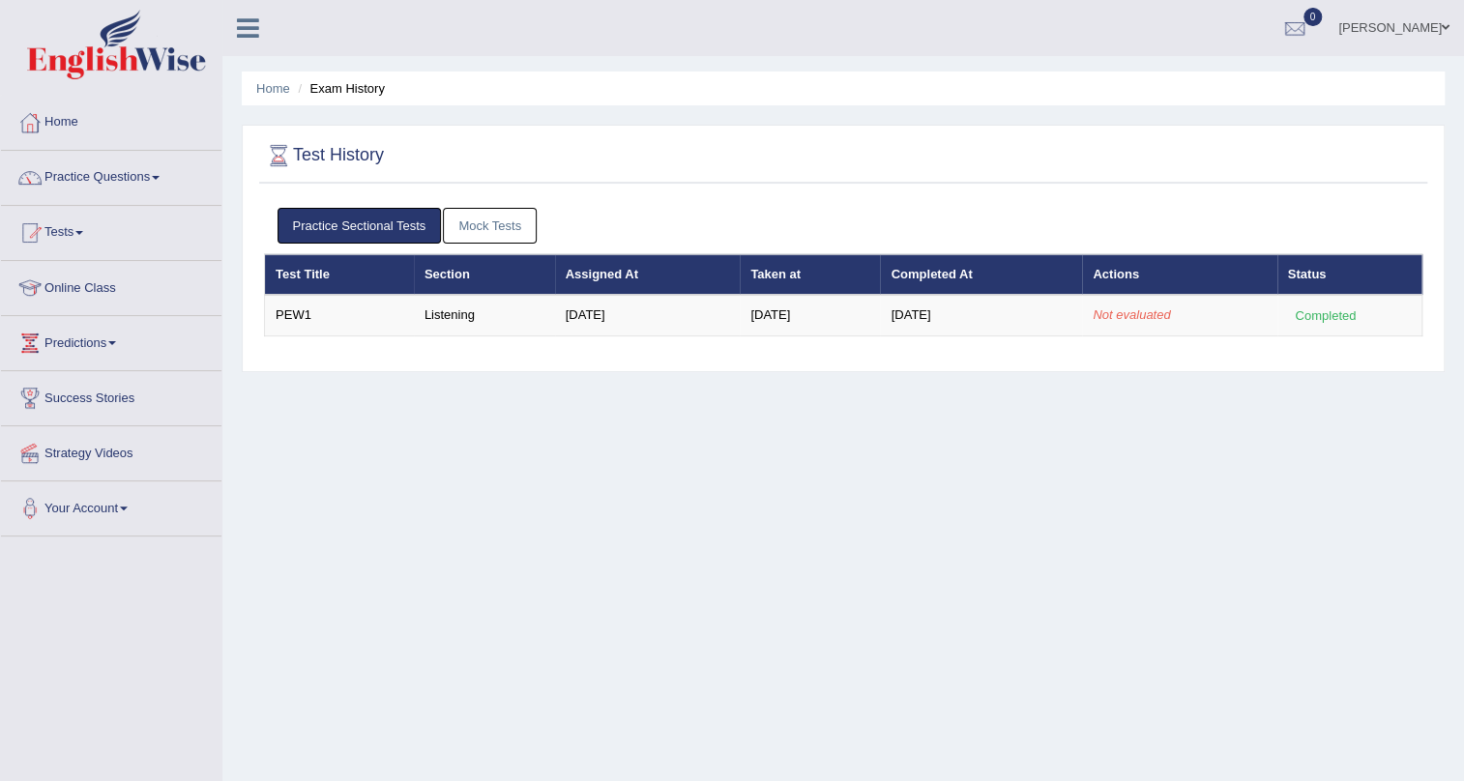
click at [1335, 277] on th "Status" at bounding box center [1349, 274] width 145 height 41
click at [99, 117] on link "Home" at bounding box center [111, 120] width 220 height 48
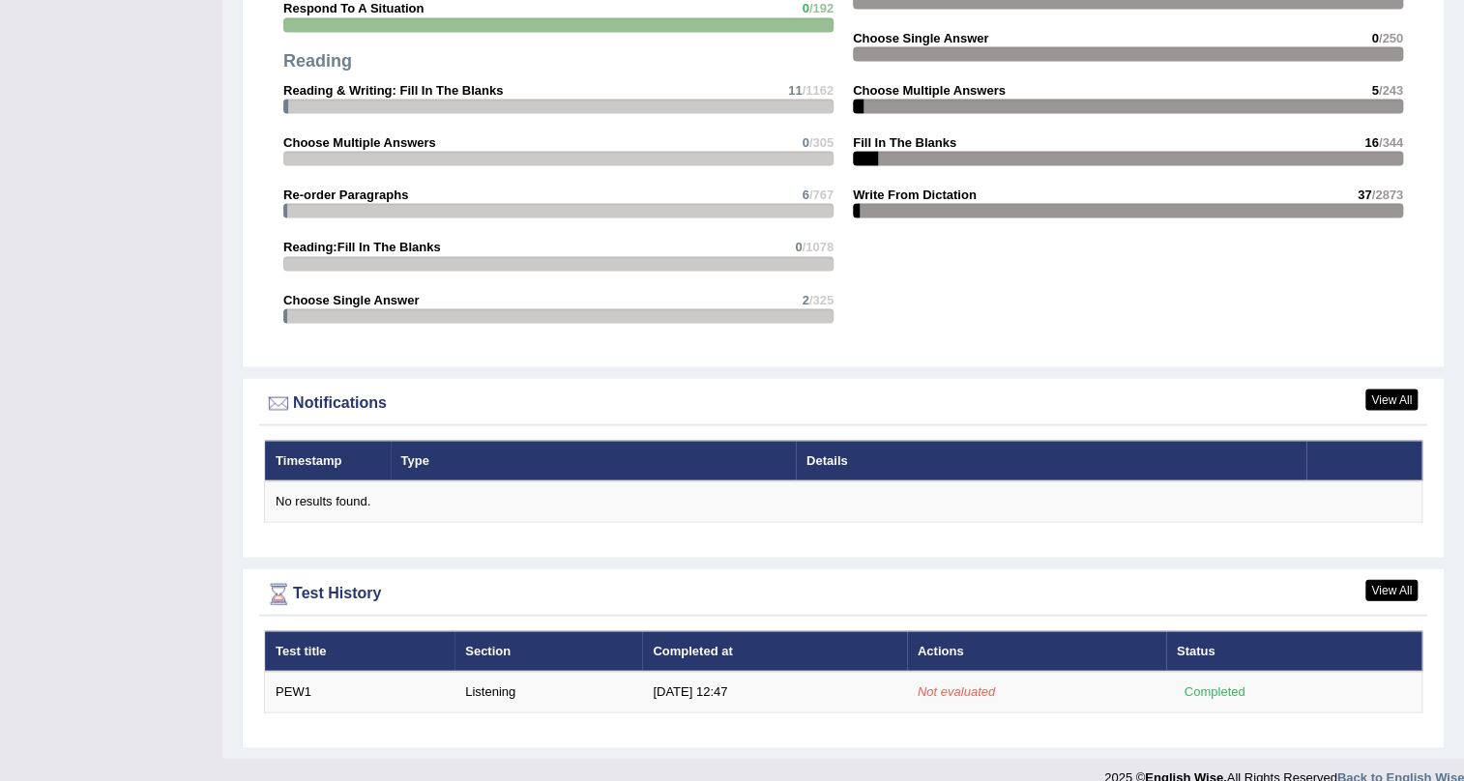
scroll to position [2011, 0]
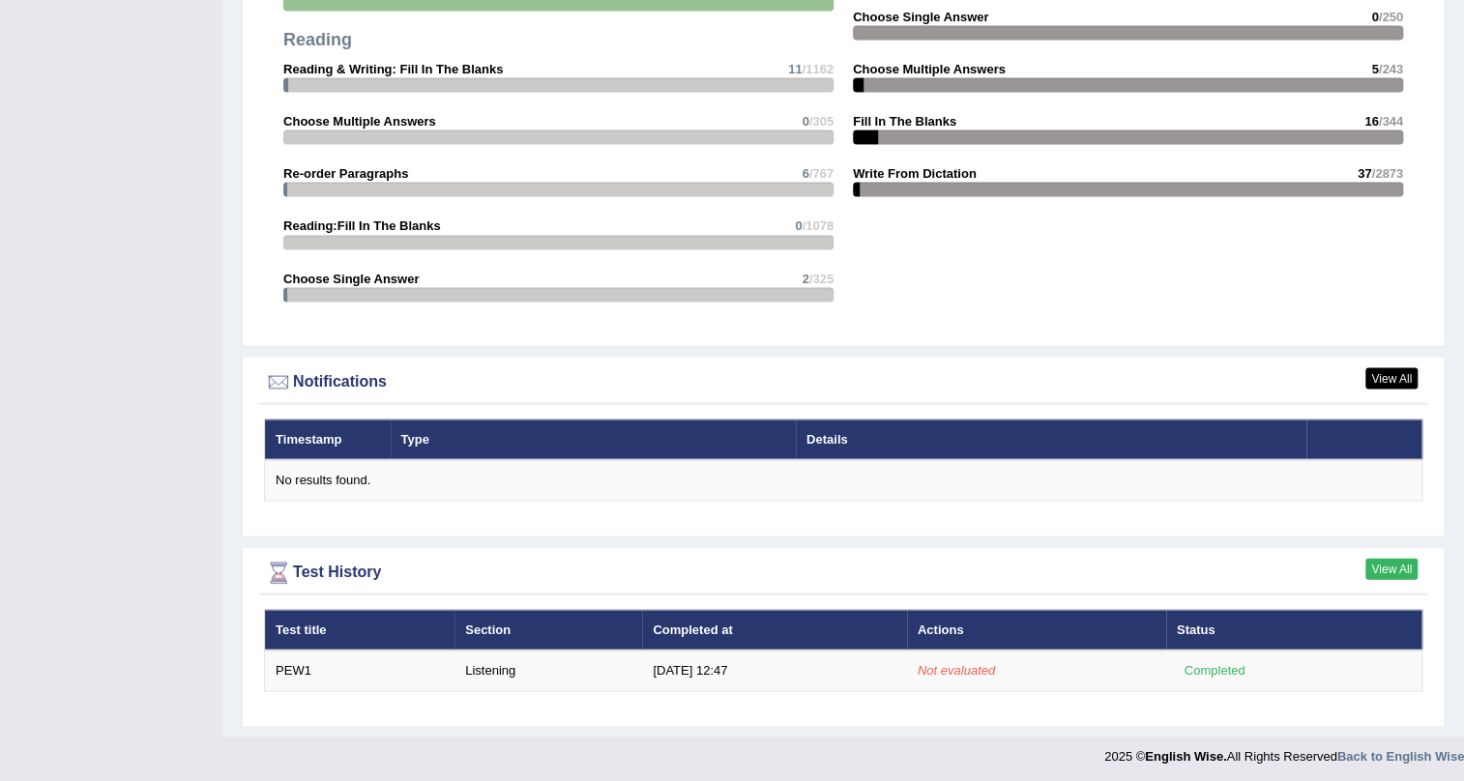
click at [1376, 570] on link "View All" at bounding box center [1391, 568] width 52 height 21
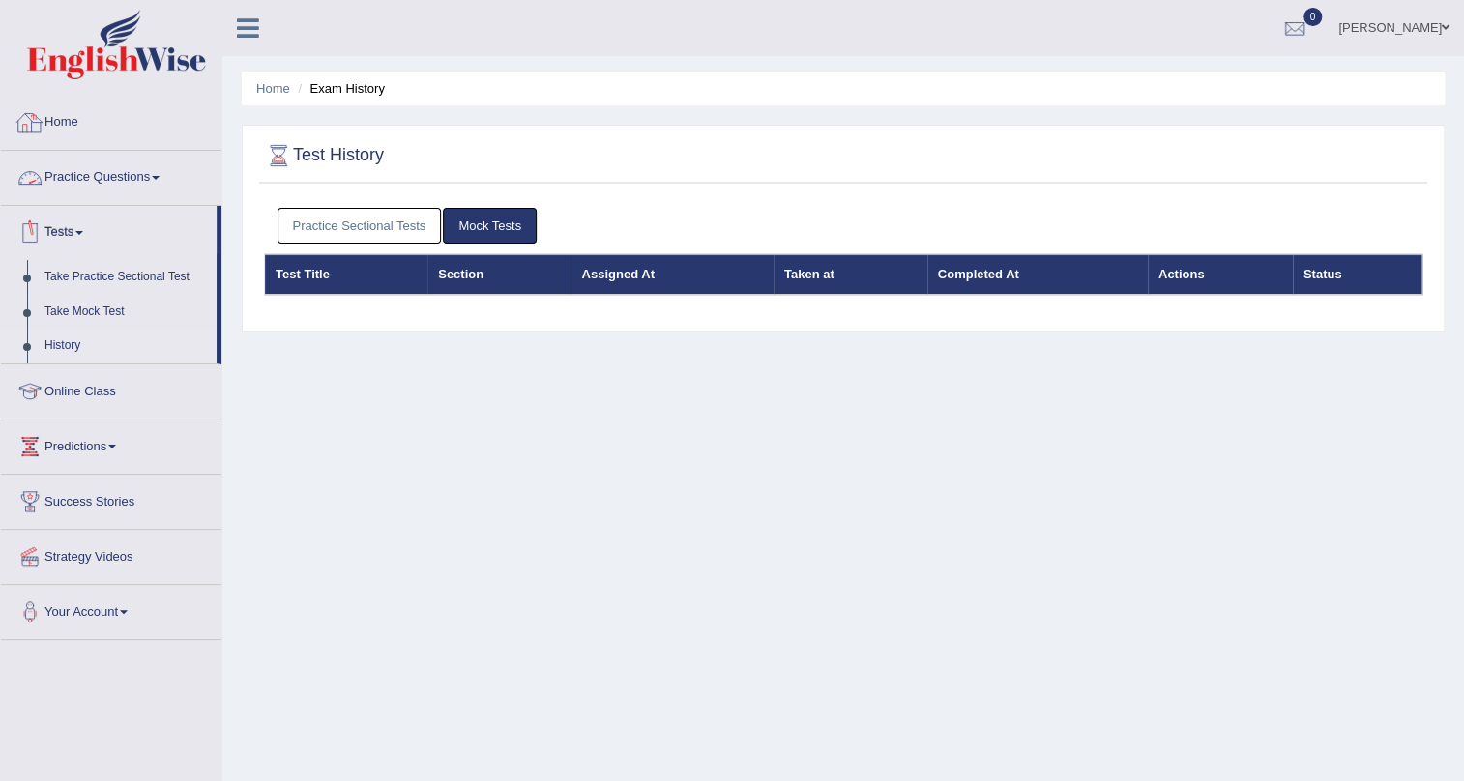
click at [93, 126] on link "Home" at bounding box center [111, 120] width 220 height 48
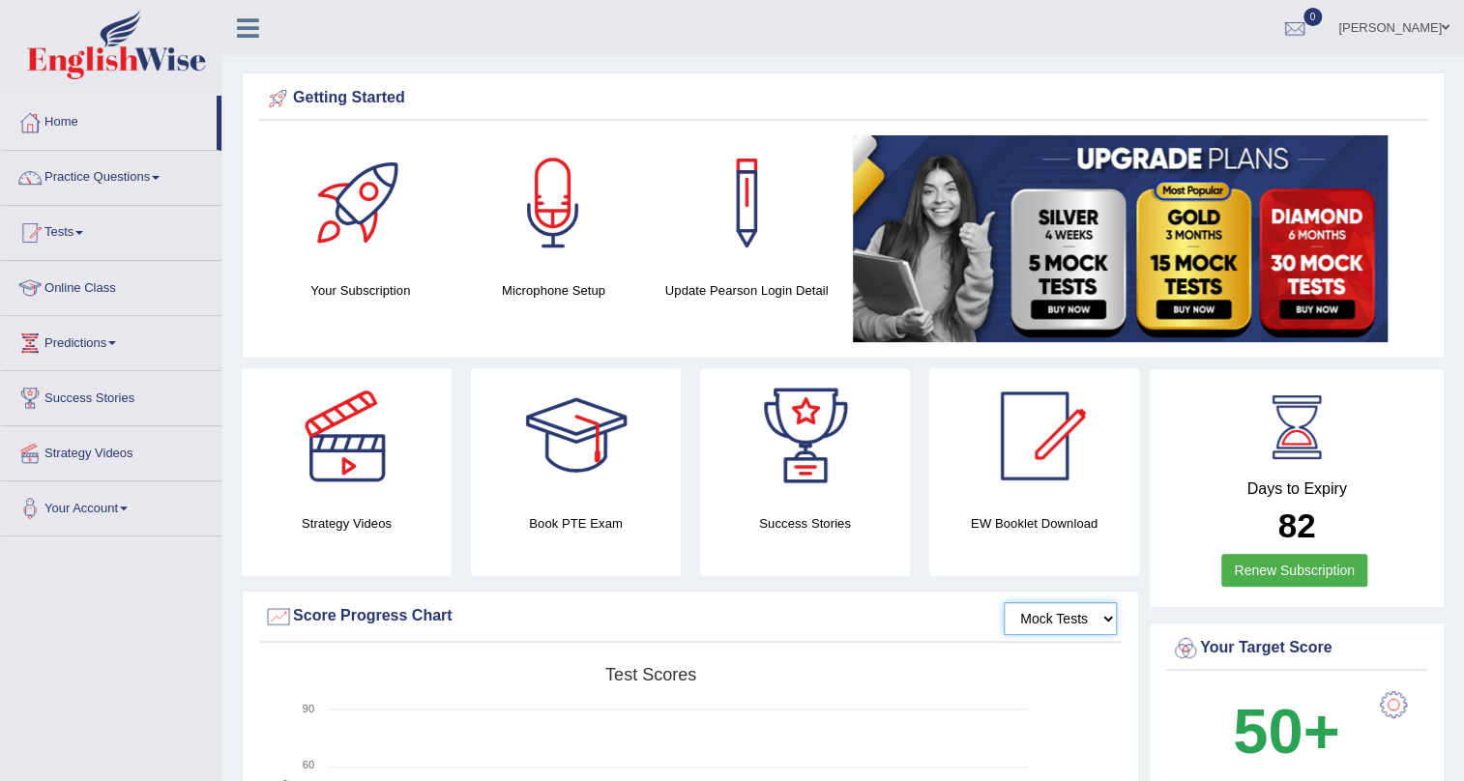
click at [1109, 622] on select "Mock Tests" at bounding box center [1060, 618] width 113 height 33
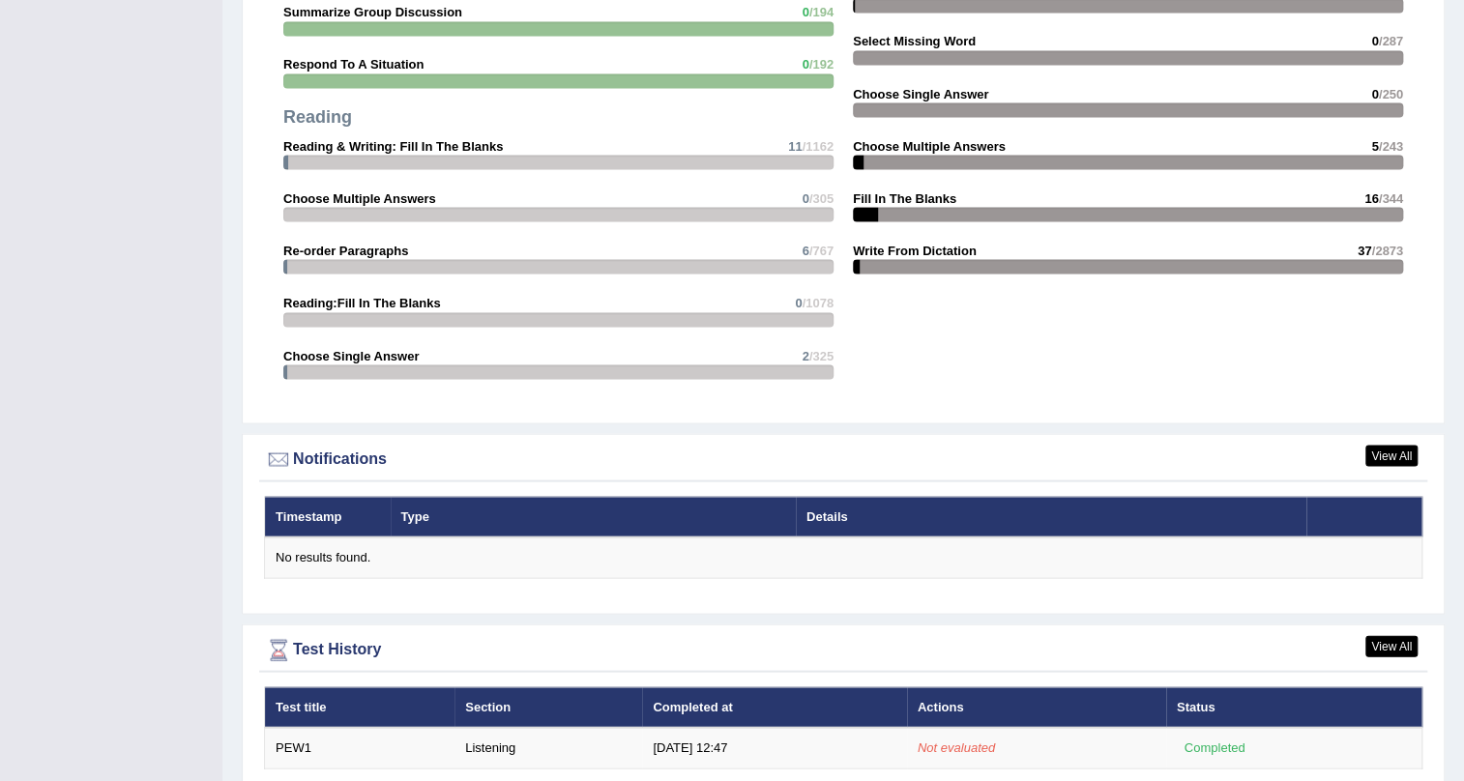
scroll to position [2011, 0]
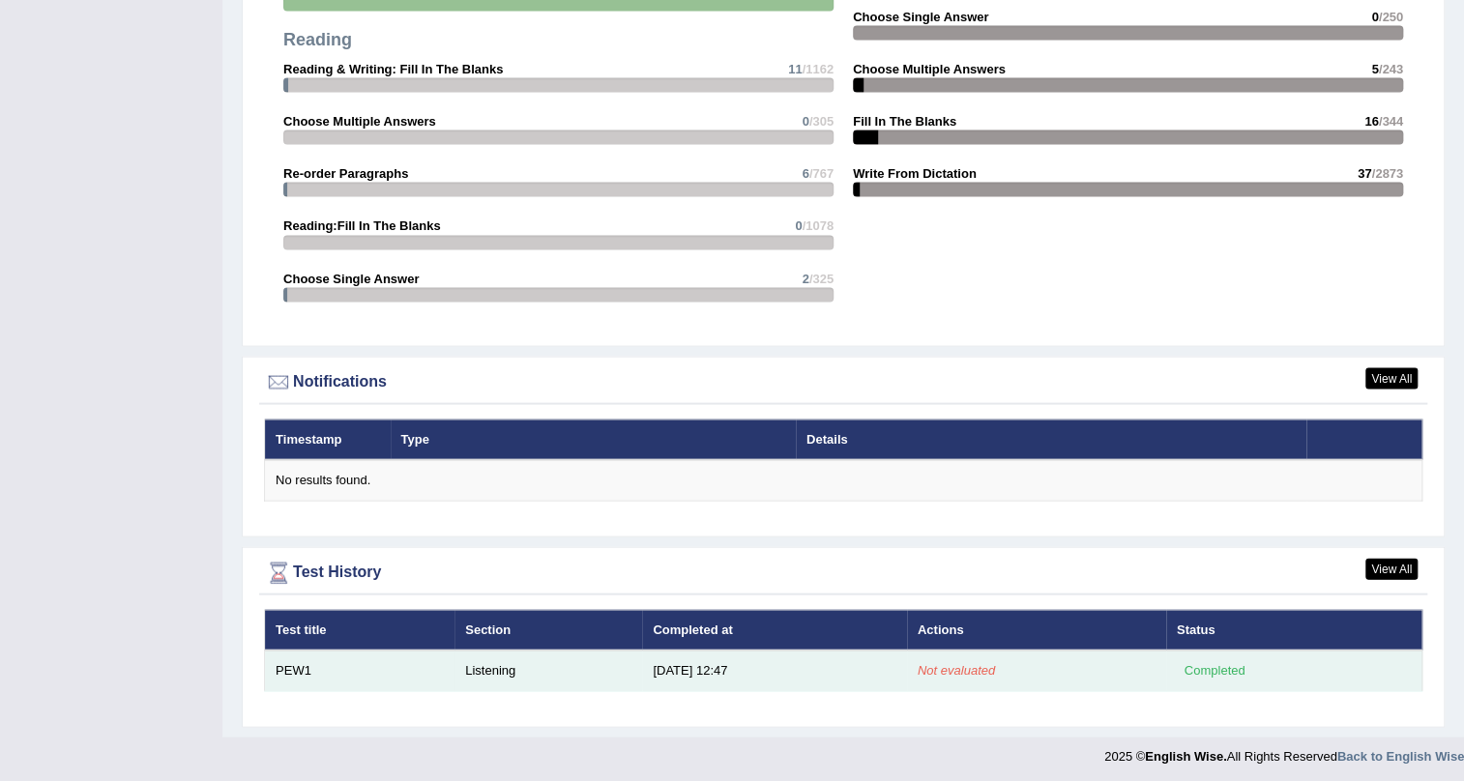
click at [307, 662] on td "PEW1" at bounding box center [360, 670] width 190 height 41
click at [691, 672] on td "[DATE] 12:47" at bounding box center [774, 670] width 265 height 41
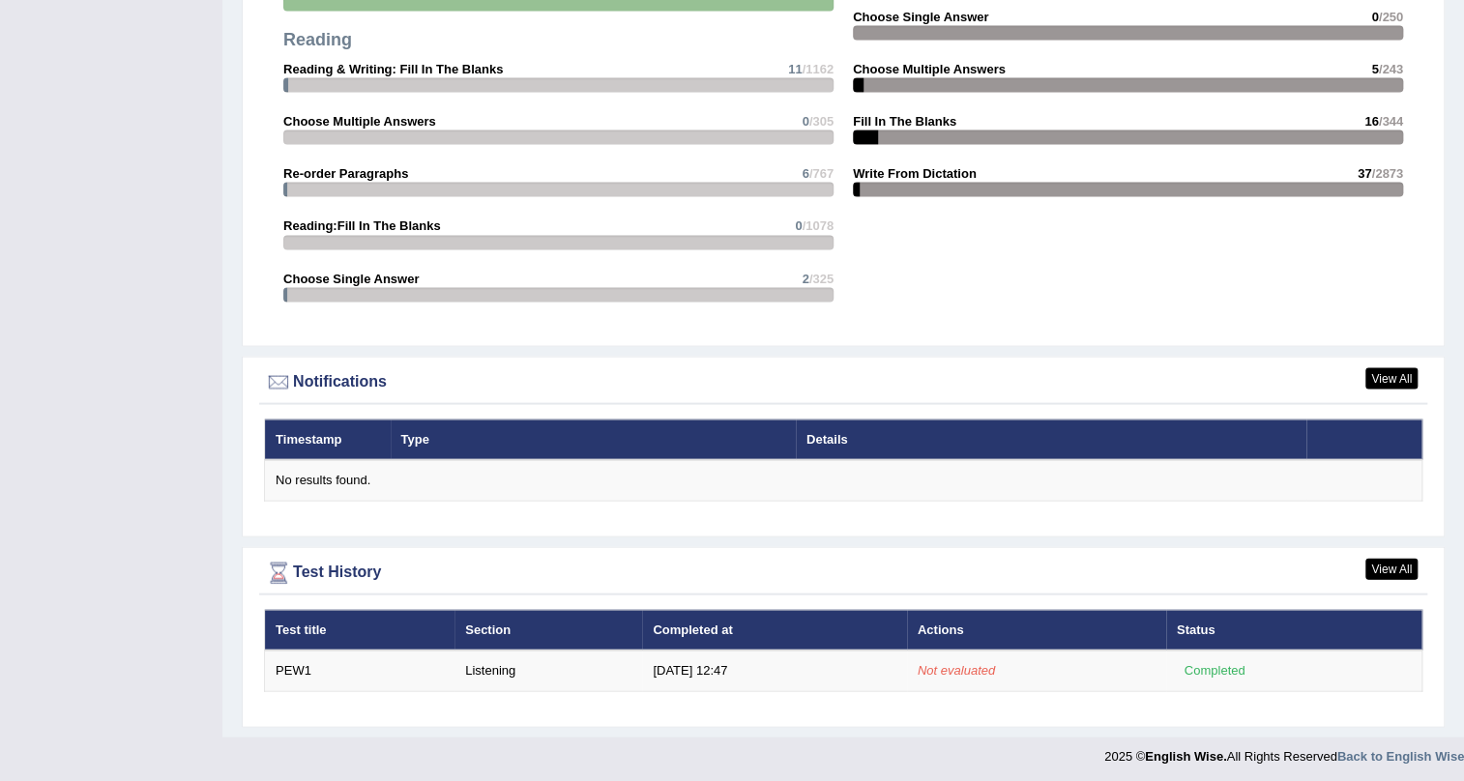
click at [1179, 614] on th "Status" at bounding box center [1294, 629] width 256 height 41
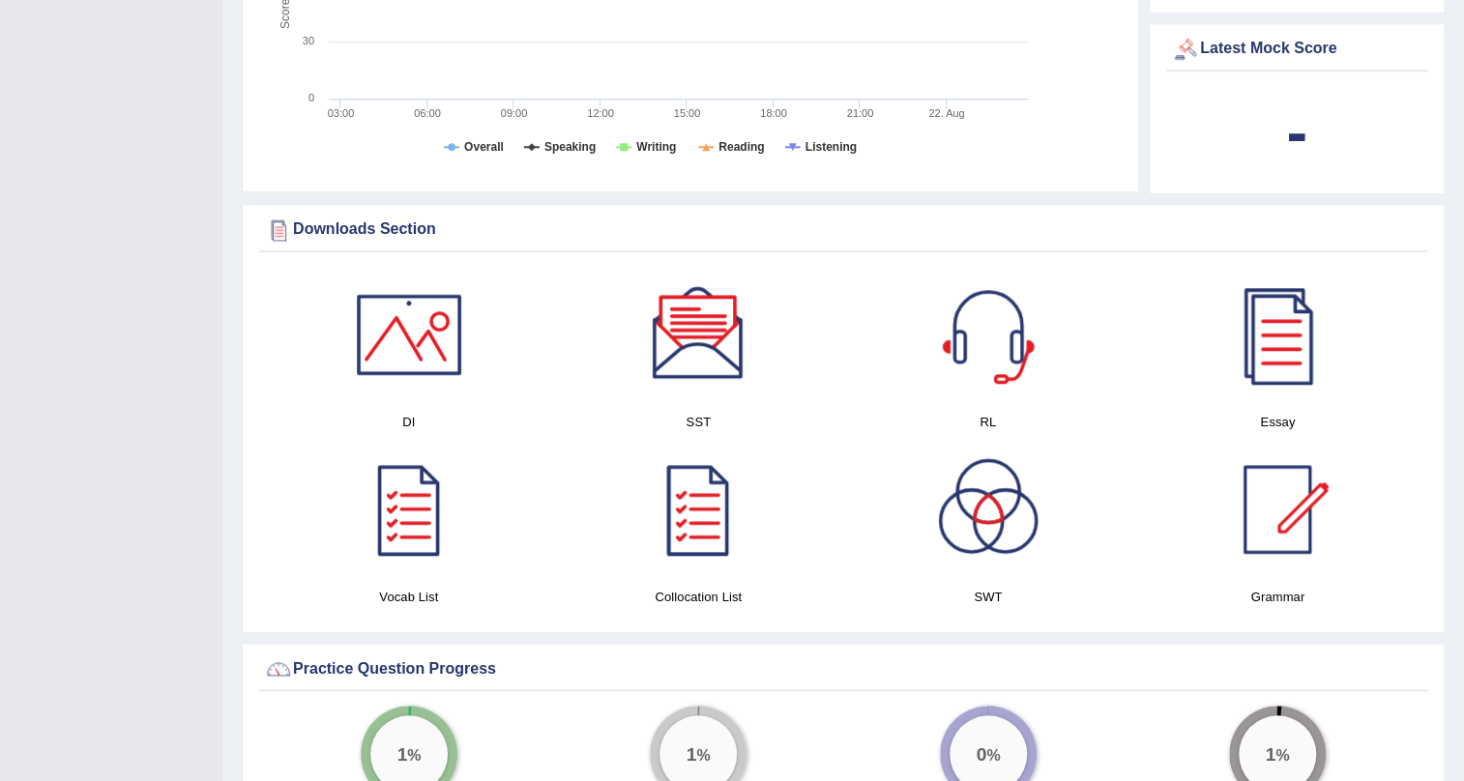
scroll to position [605, 0]
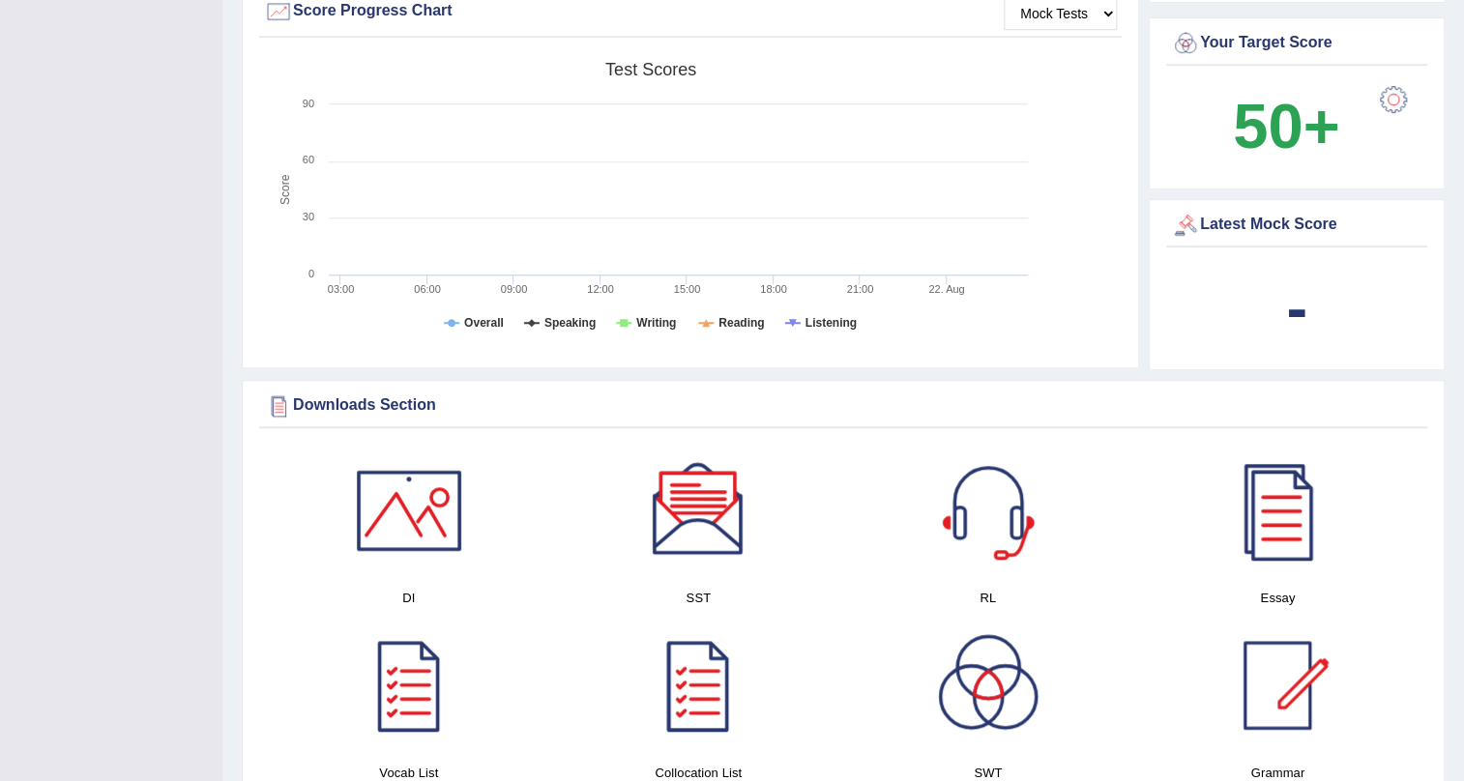
click at [1276, 228] on div "Latest Mock Score" at bounding box center [1296, 225] width 251 height 29
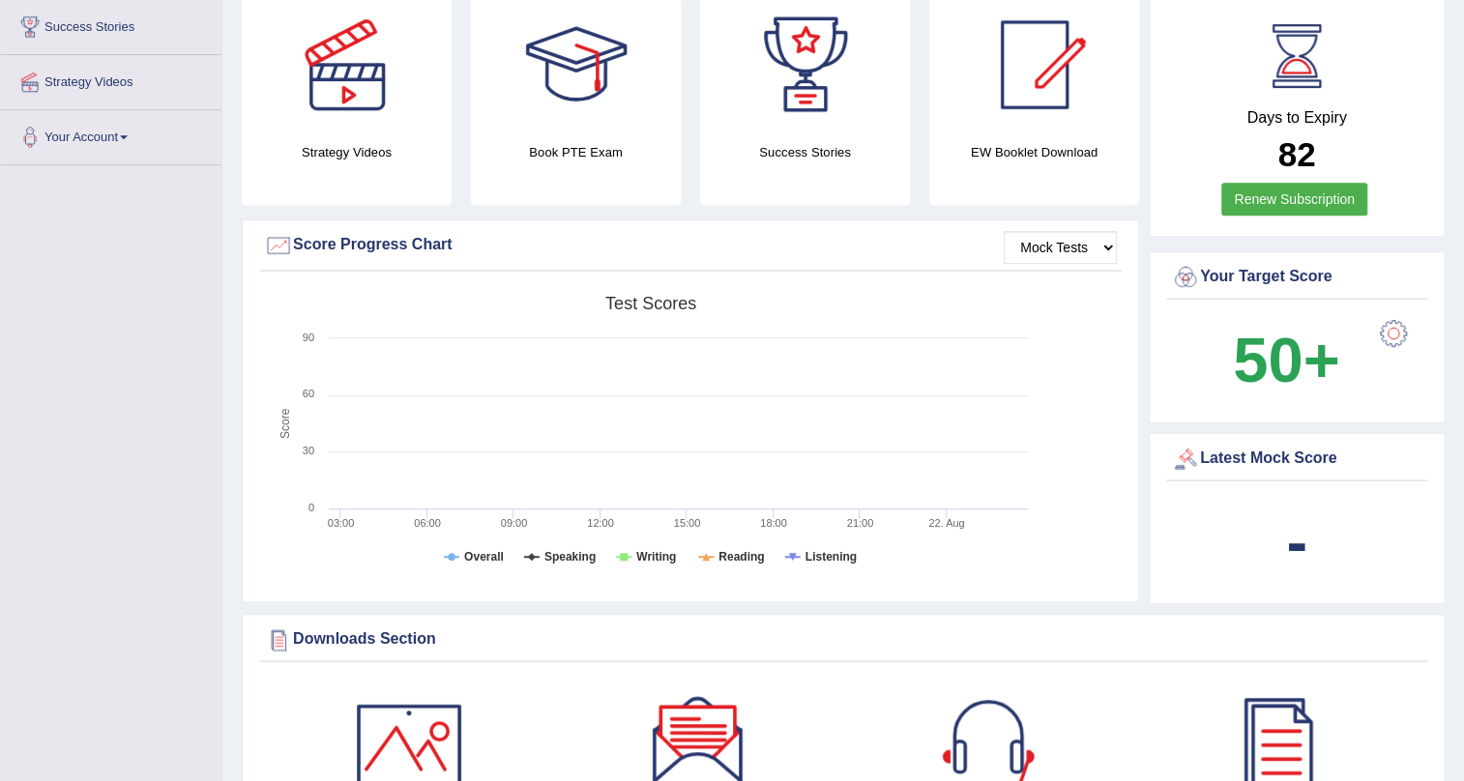
scroll to position [341, 0]
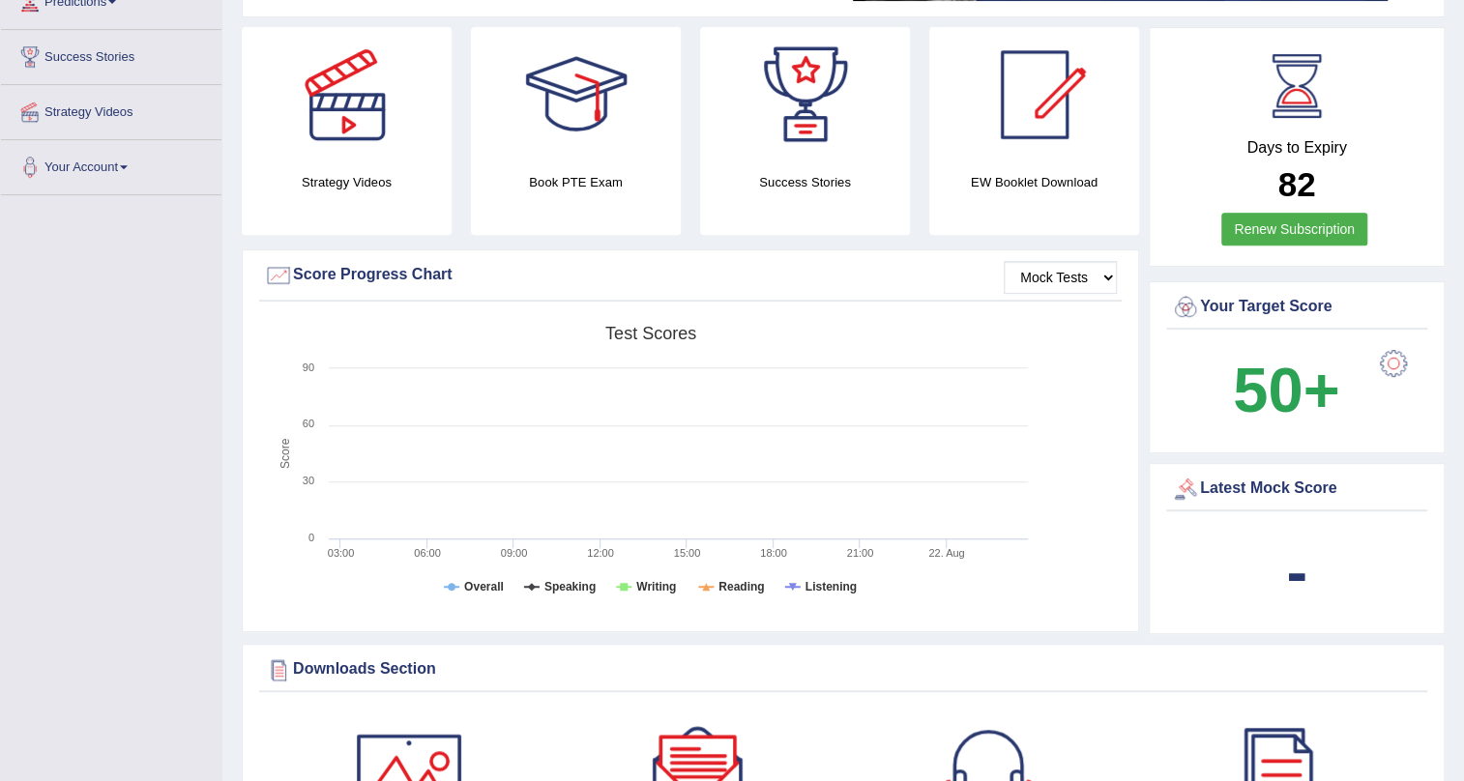
click at [128, 165] on span at bounding box center [124, 167] width 8 height 4
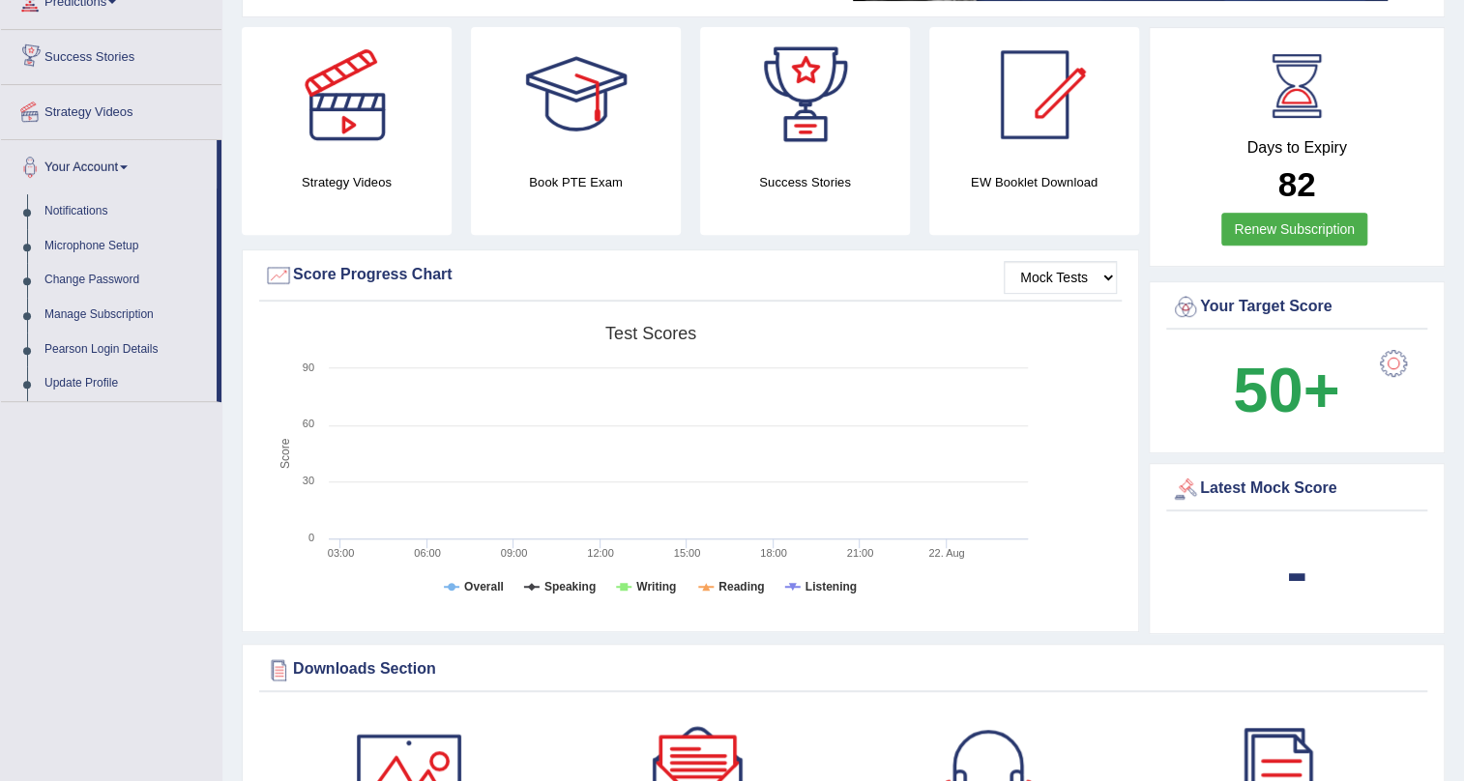
click at [129, 60] on link "Success Stories" at bounding box center [111, 54] width 220 height 48
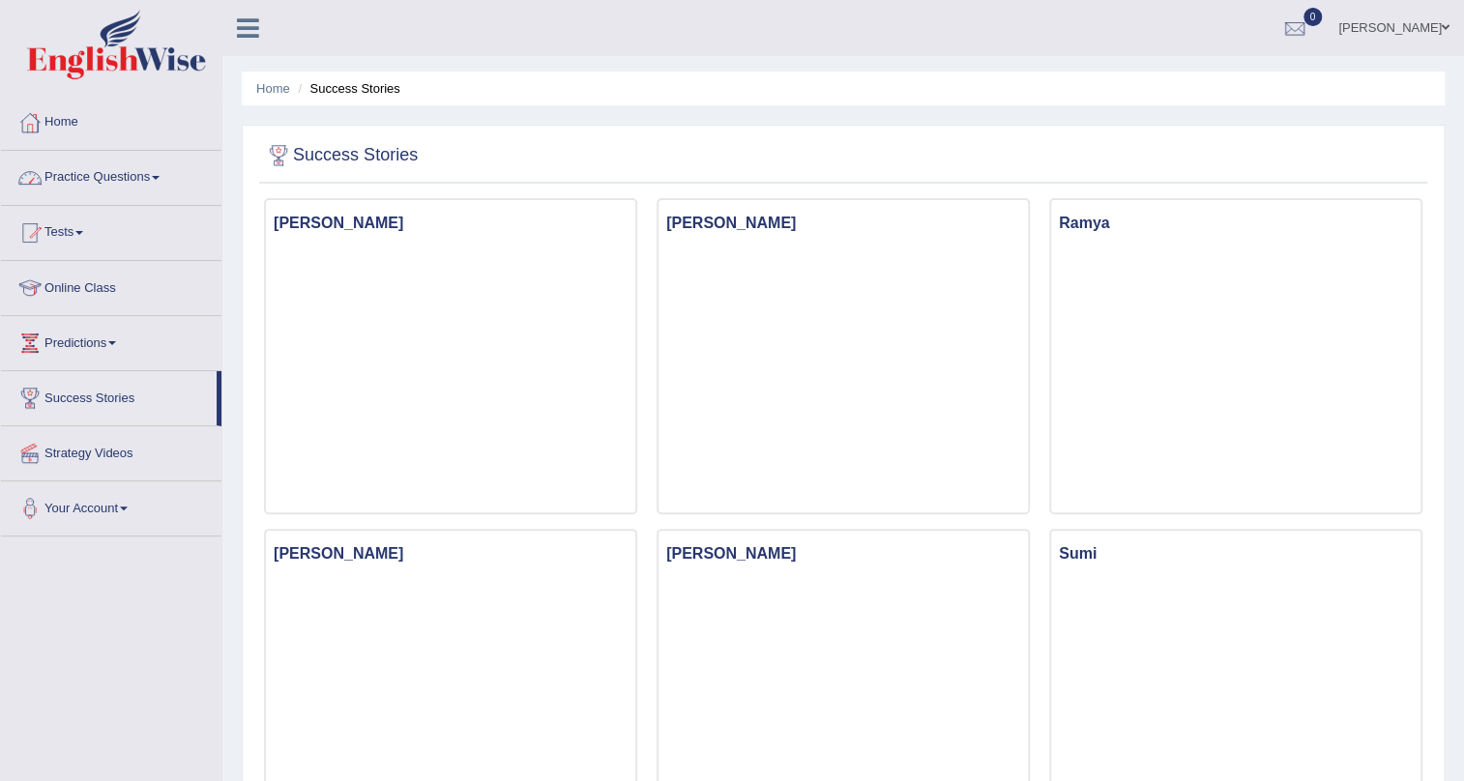
click at [52, 127] on link "Home" at bounding box center [111, 120] width 220 height 48
